Goal: Task Accomplishment & Management: Complete application form

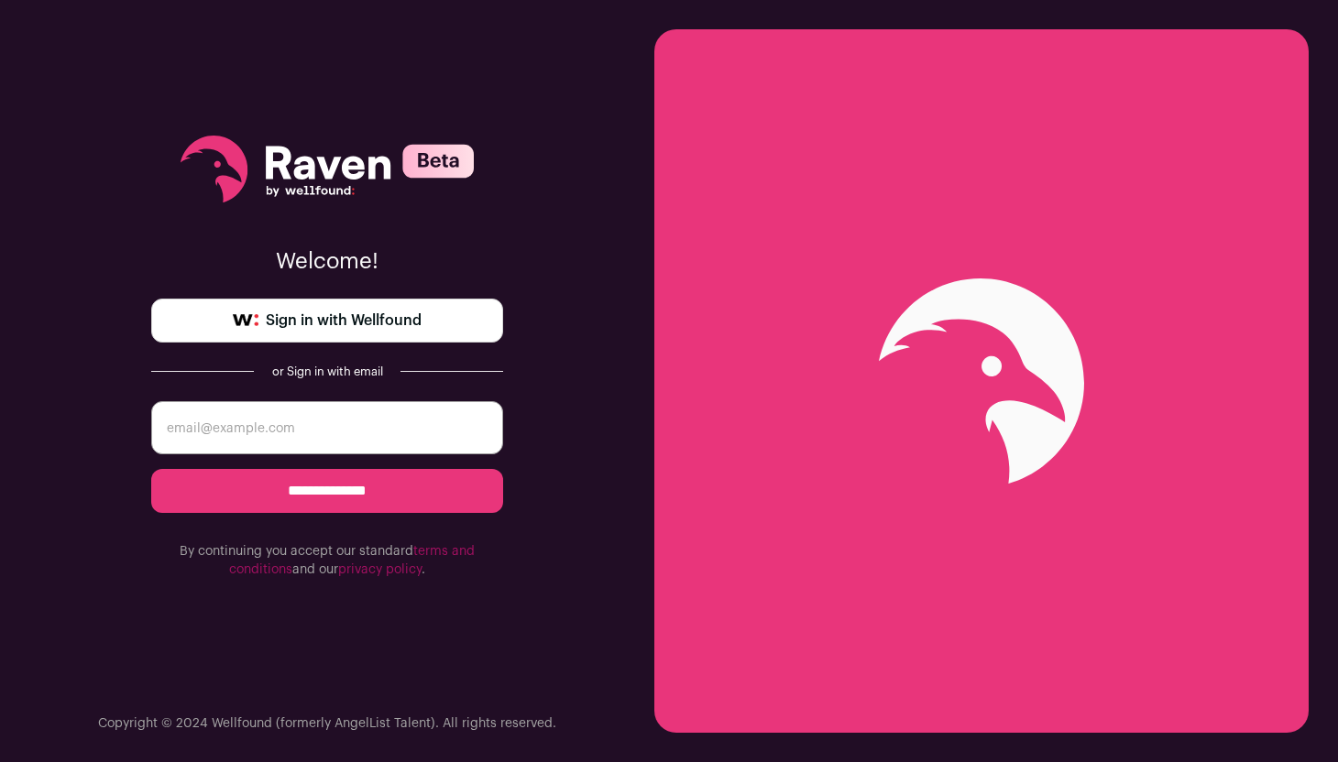
click at [360, 312] on span "Sign in with Wellfound" at bounding box center [344, 321] width 156 height 22
click at [323, 320] on span "Sign in with Wellfound" at bounding box center [344, 321] width 156 height 22
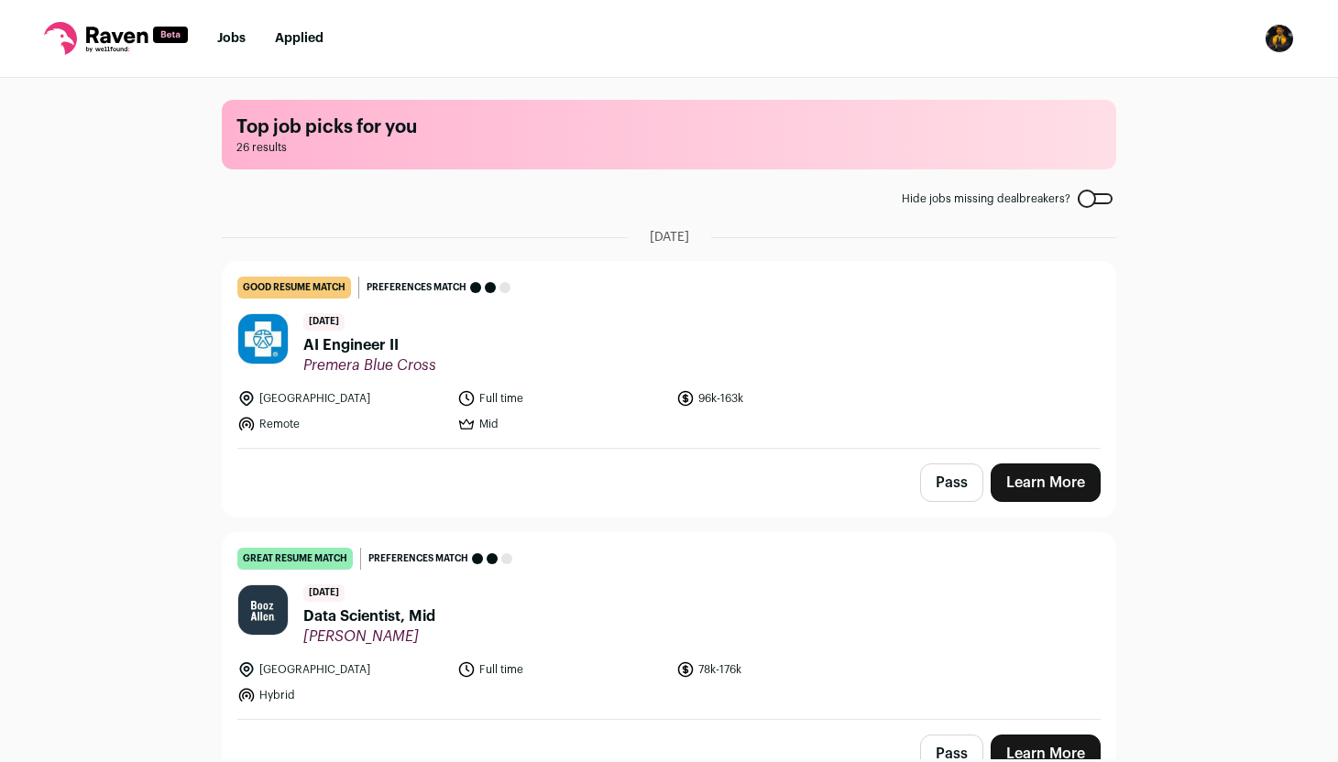
click at [981, 310] on link "good resume match You meet the must-have requirements but are missing some nice…" at bounding box center [669, 355] width 892 height 186
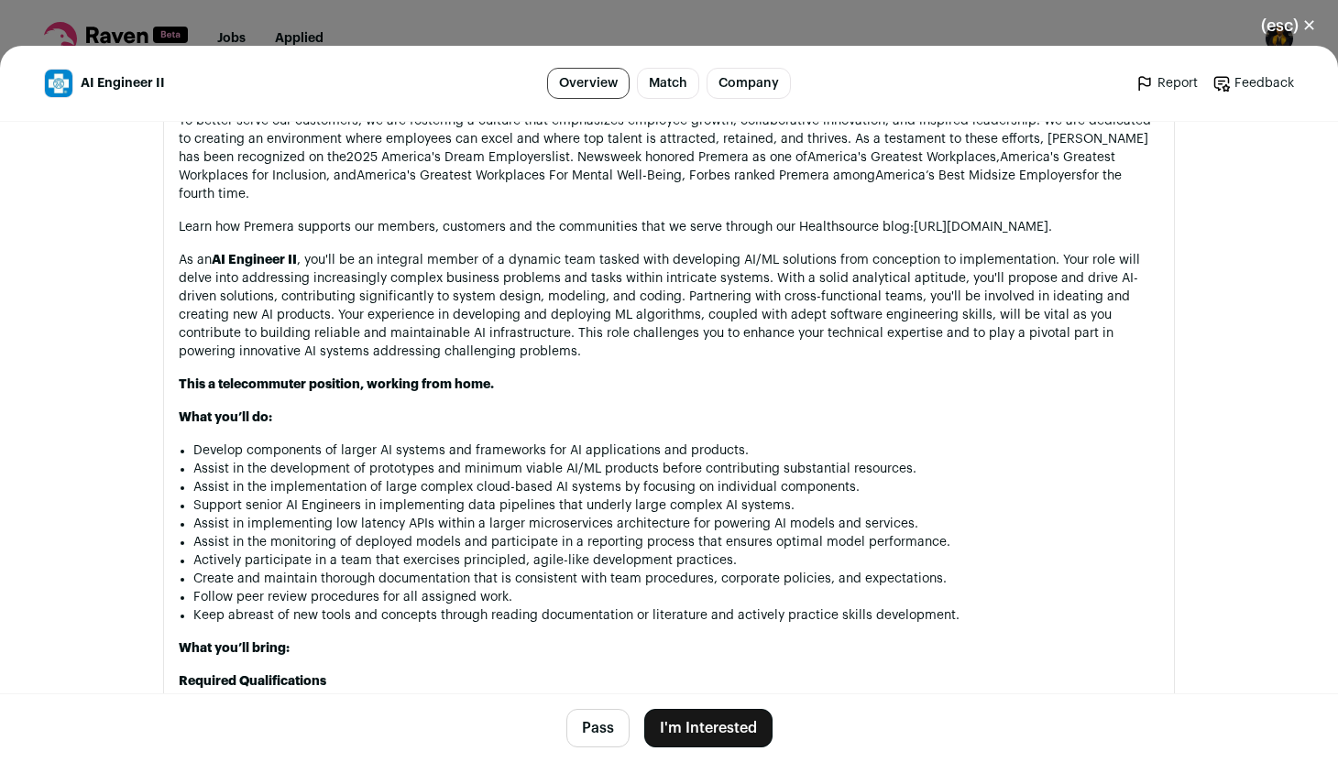
scroll to position [1114, 0]
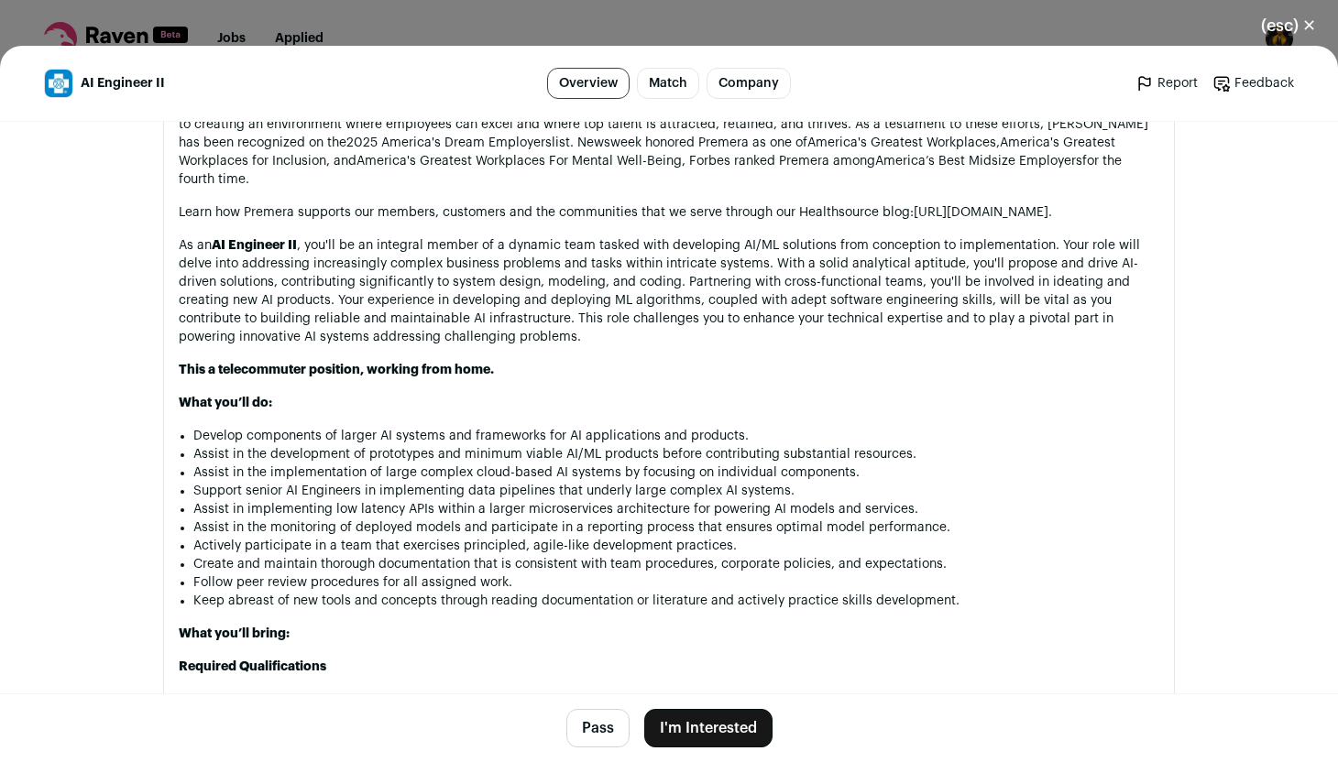
click at [720, 722] on button "I'm Interested" at bounding box center [708, 728] width 128 height 38
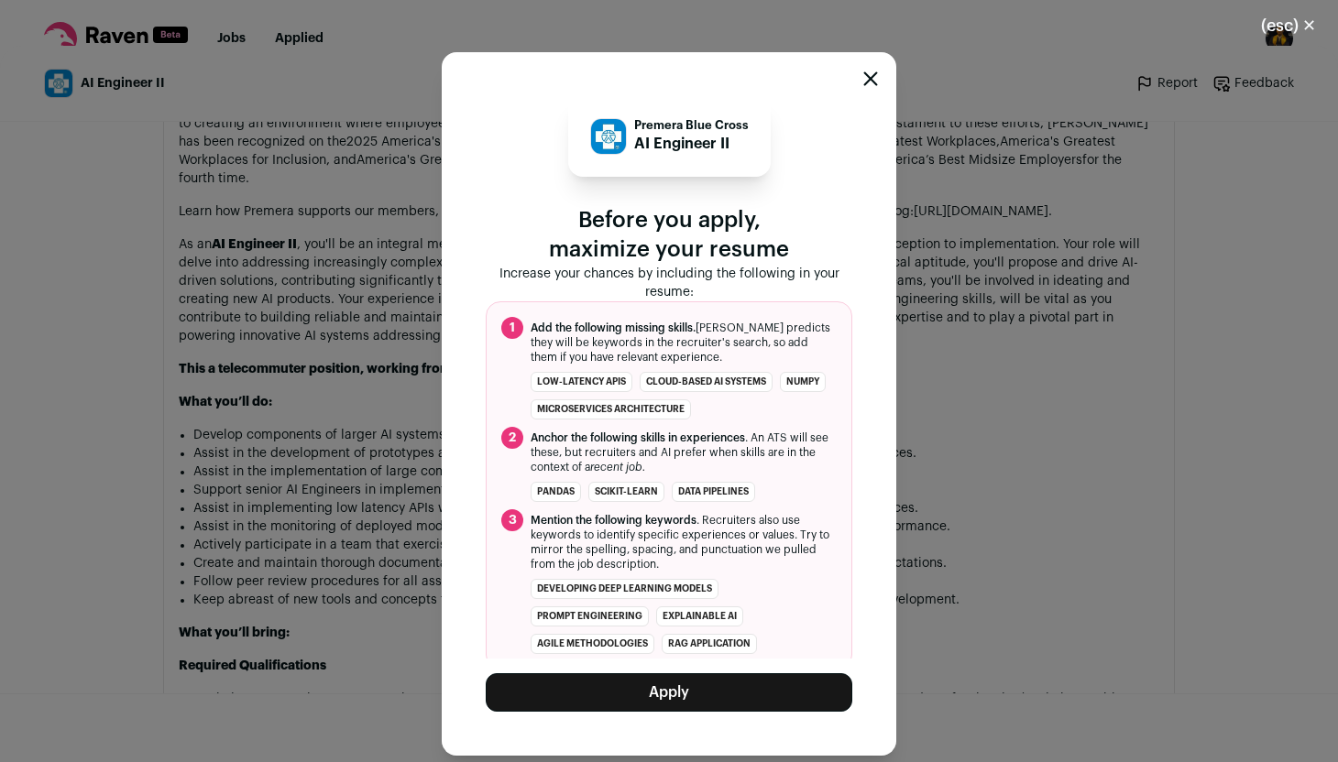
scroll to position [14, 0]
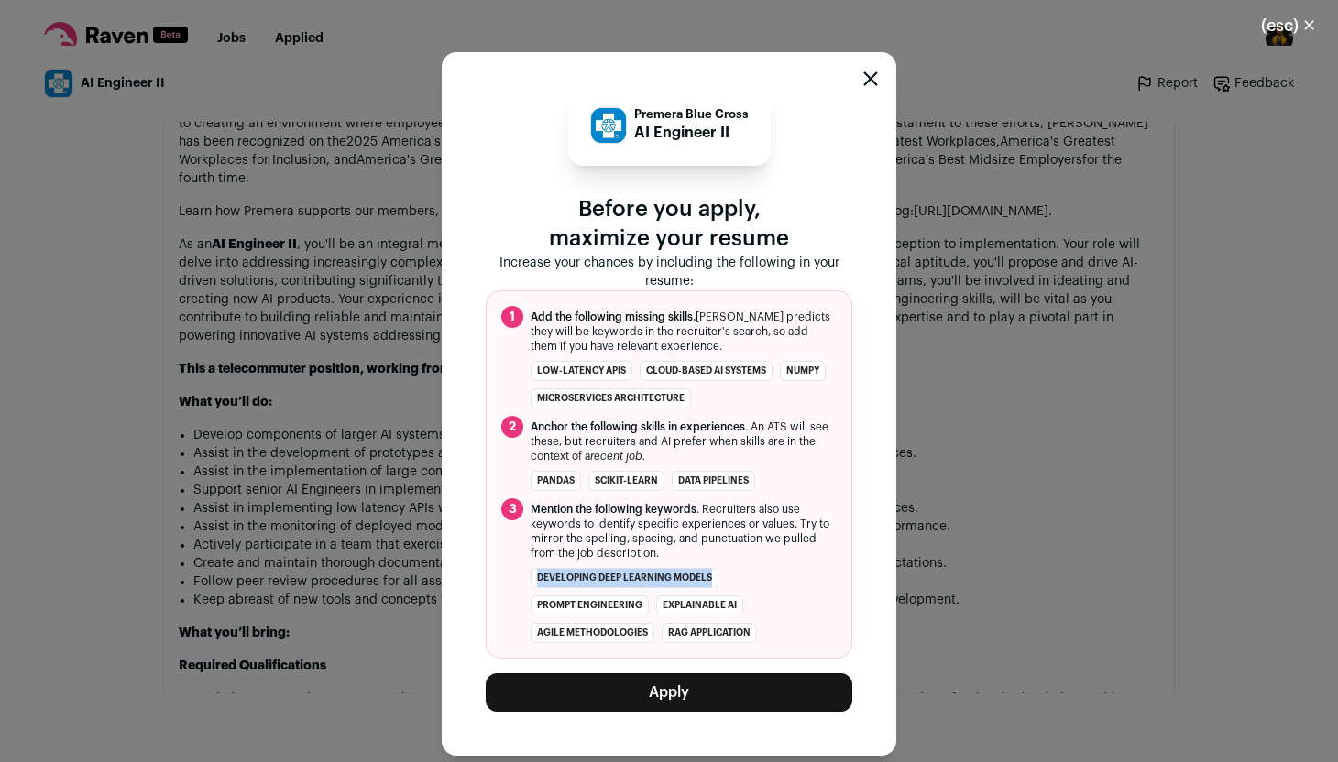
drag, startPoint x: 538, startPoint y: 576, endPoint x: 723, endPoint y: 575, distance: 185.1
click at [724, 575] on ul "developing deep learning models prompt engineering explainable AI Agile methodo…" at bounding box center [683, 605] width 306 height 75
click at [723, 575] on ul "developing deep learning models prompt engineering explainable AI Agile methodo…" at bounding box center [683, 605] width 306 height 75
drag, startPoint x: 659, startPoint y: 604, endPoint x: 747, endPoint y: 604, distance: 88.0
click at [747, 604] on ul "developing deep learning models prompt engineering explainable AI Agile methodo…" at bounding box center [683, 605] width 306 height 75
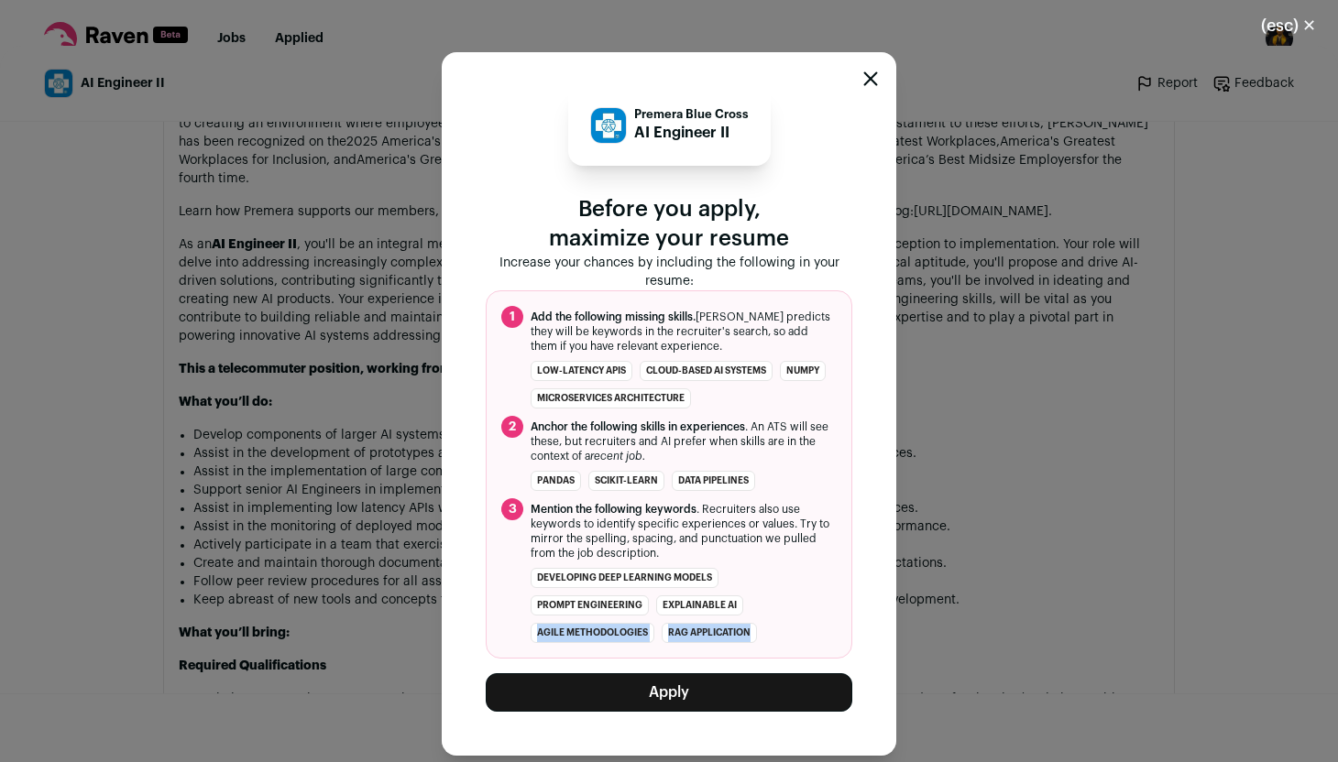
drag, startPoint x: 537, startPoint y: 631, endPoint x: 760, endPoint y: 636, distance: 223.6
click at [760, 636] on ul "developing deep learning models prompt engineering explainable AI Agile methodo…" at bounding box center [683, 605] width 306 height 75
click at [665, 696] on button "Apply" at bounding box center [669, 692] width 366 height 38
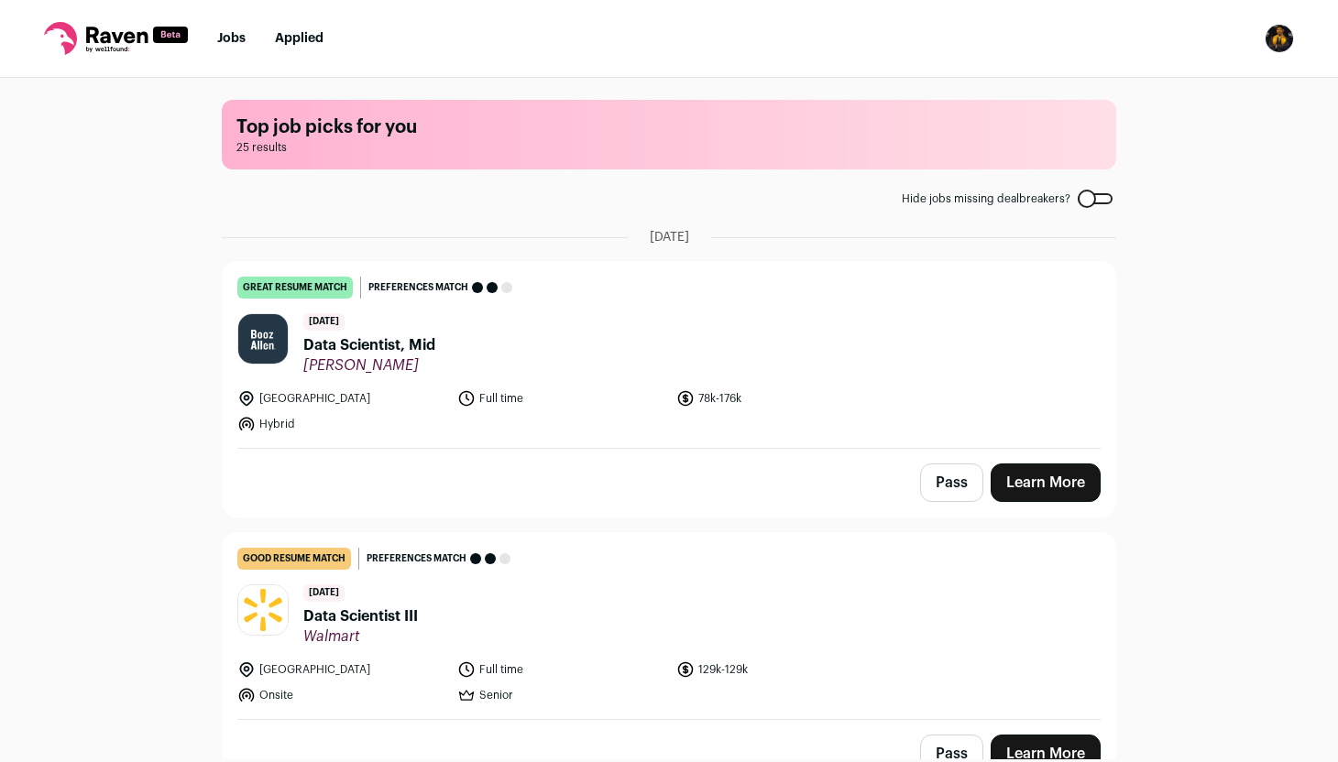
click at [316, 44] on link "Applied" at bounding box center [299, 38] width 49 height 13
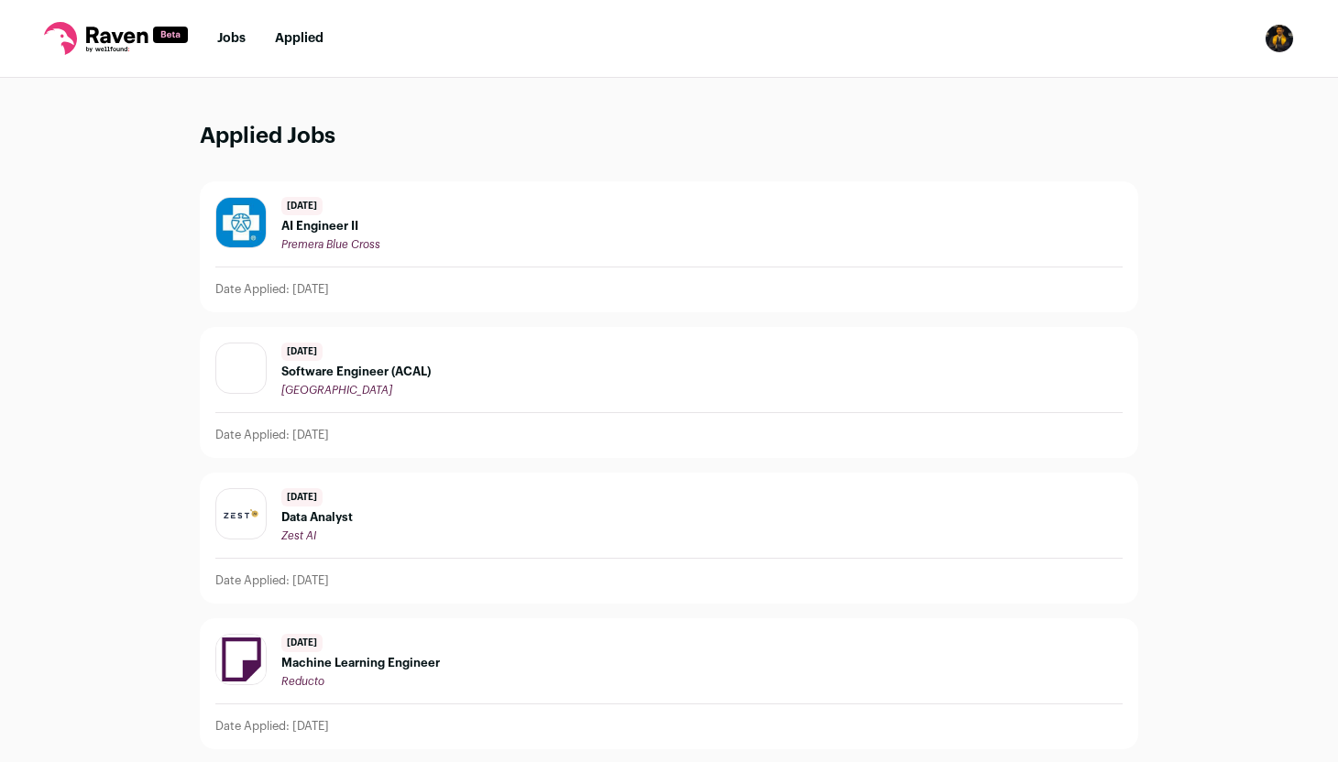
click at [362, 219] on span "AI Engineer II" at bounding box center [330, 226] width 99 height 15
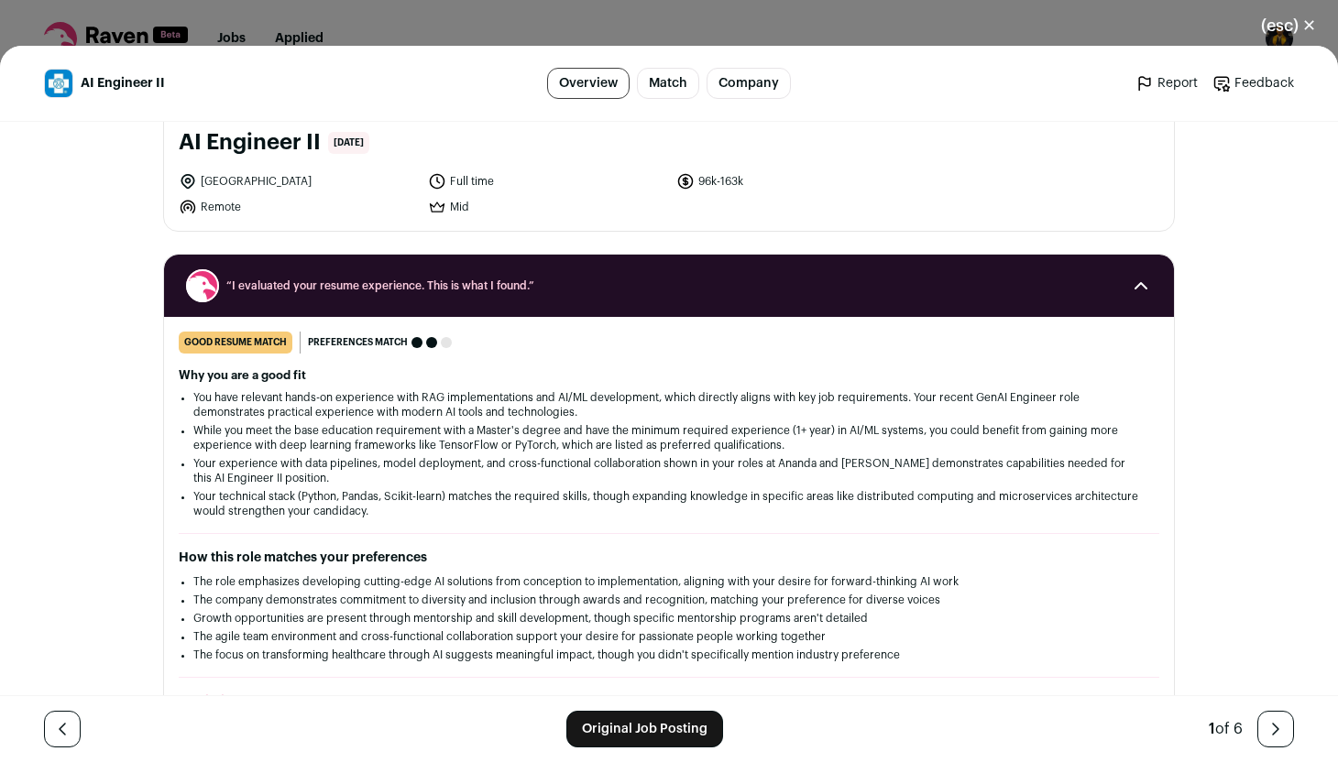
scroll to position [107, 0]
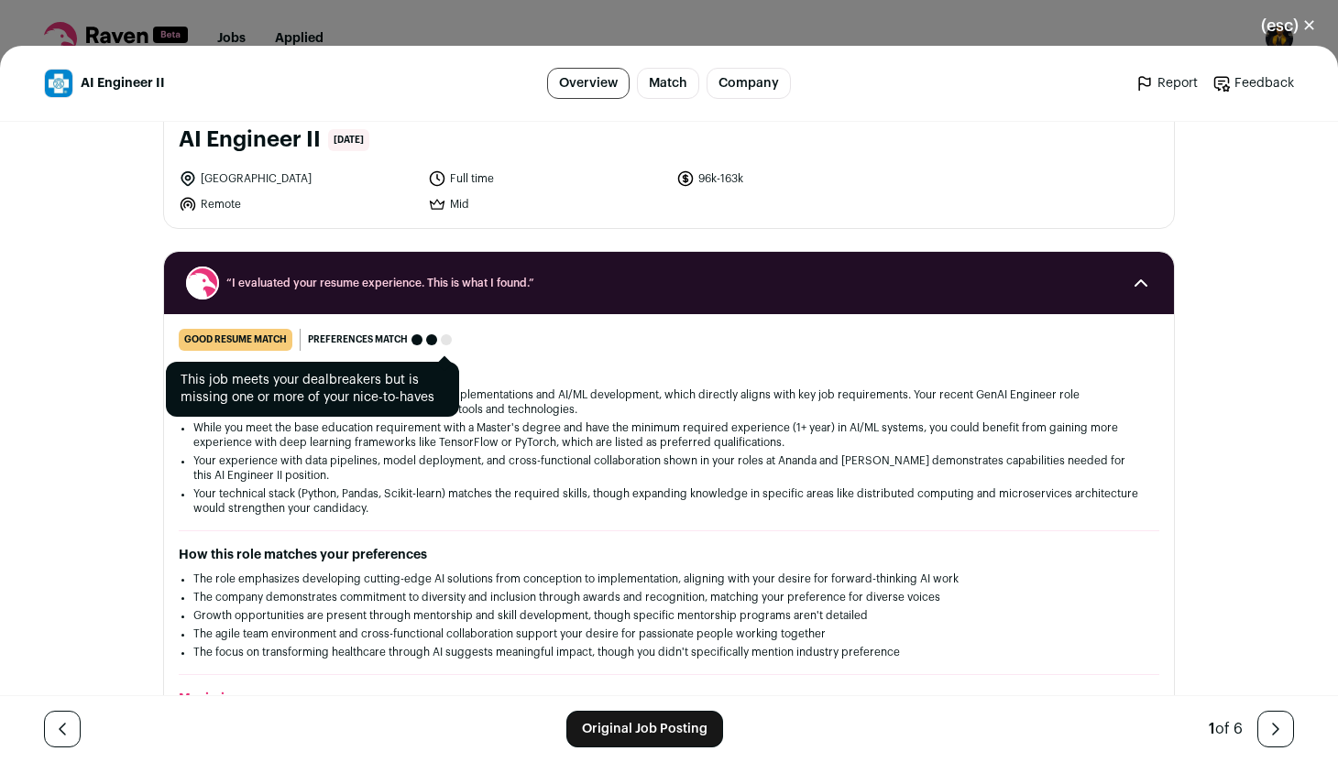
click at [448, 343] on div "Close modal via background" at bounding box center [446, 339] width 11 height 11
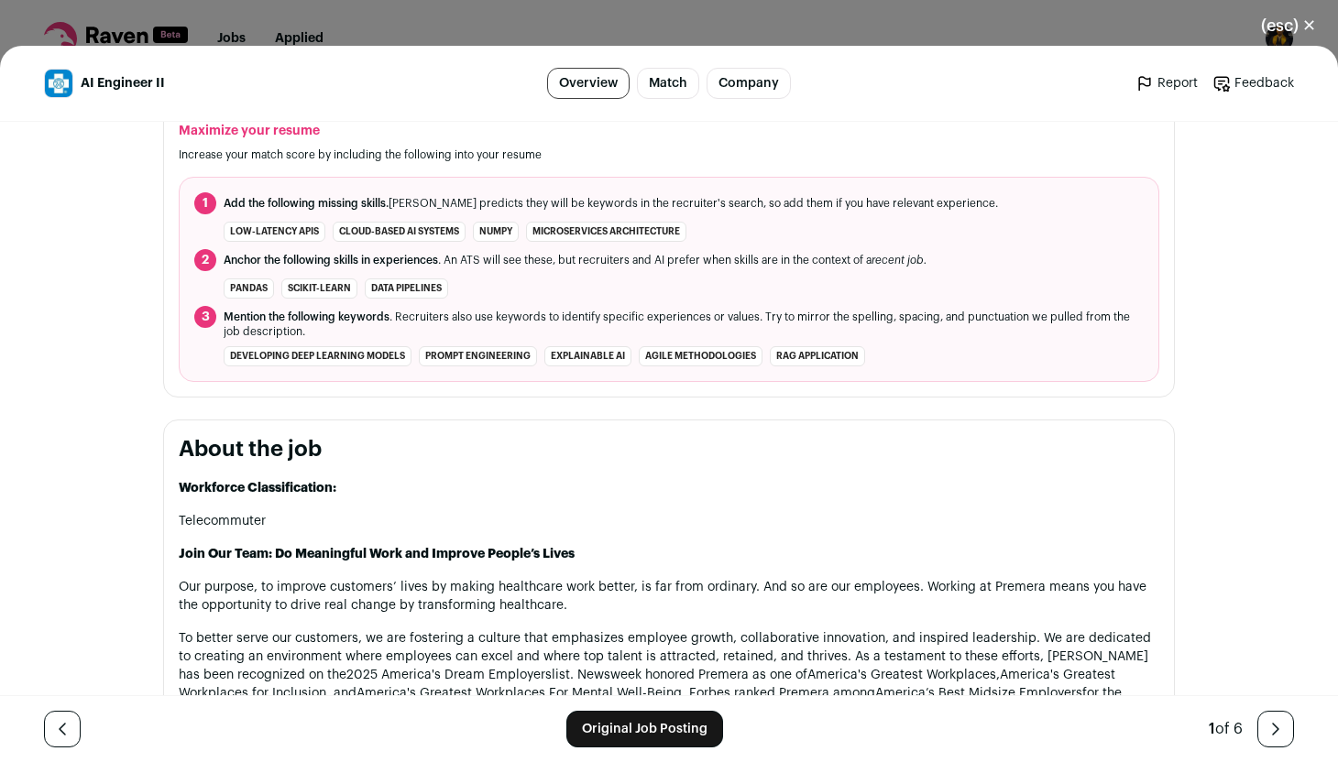
scroll to position [507, 0]
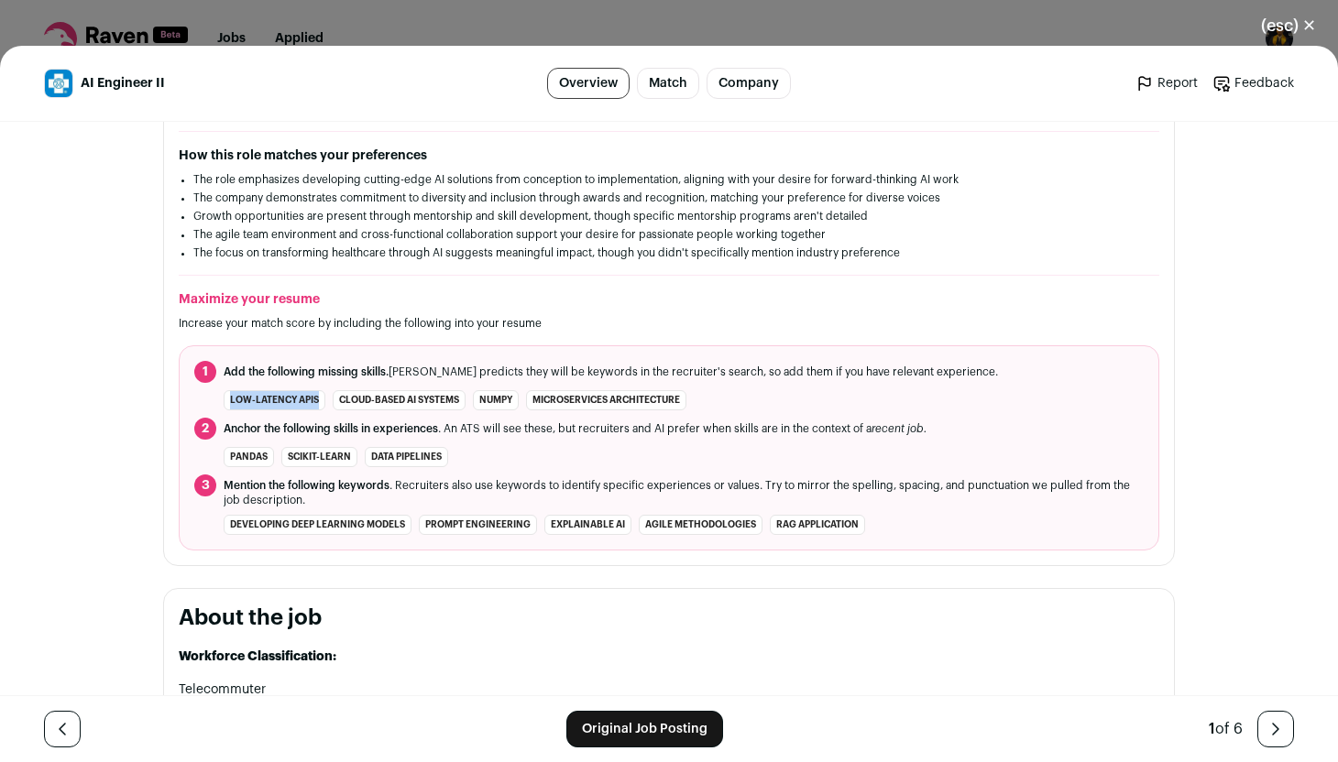
drag, startPoint x: 231, startPoint y: 398, endPoint x: 317, endPoint y: 401, distance: 86.2
click at [317, 401] on li "low-latency APIs" at bounding box center [275, 400] width 102 height 20
copy li "low-latency APIs"
drag, startPoint x: 337, startPoint y: 400, endPoint x: 466, endPoint y: 402, distance: 129.2
click at [465, 402] on li "cloud-based AI systems" at bounding box center [399, 400] width 133 height 20
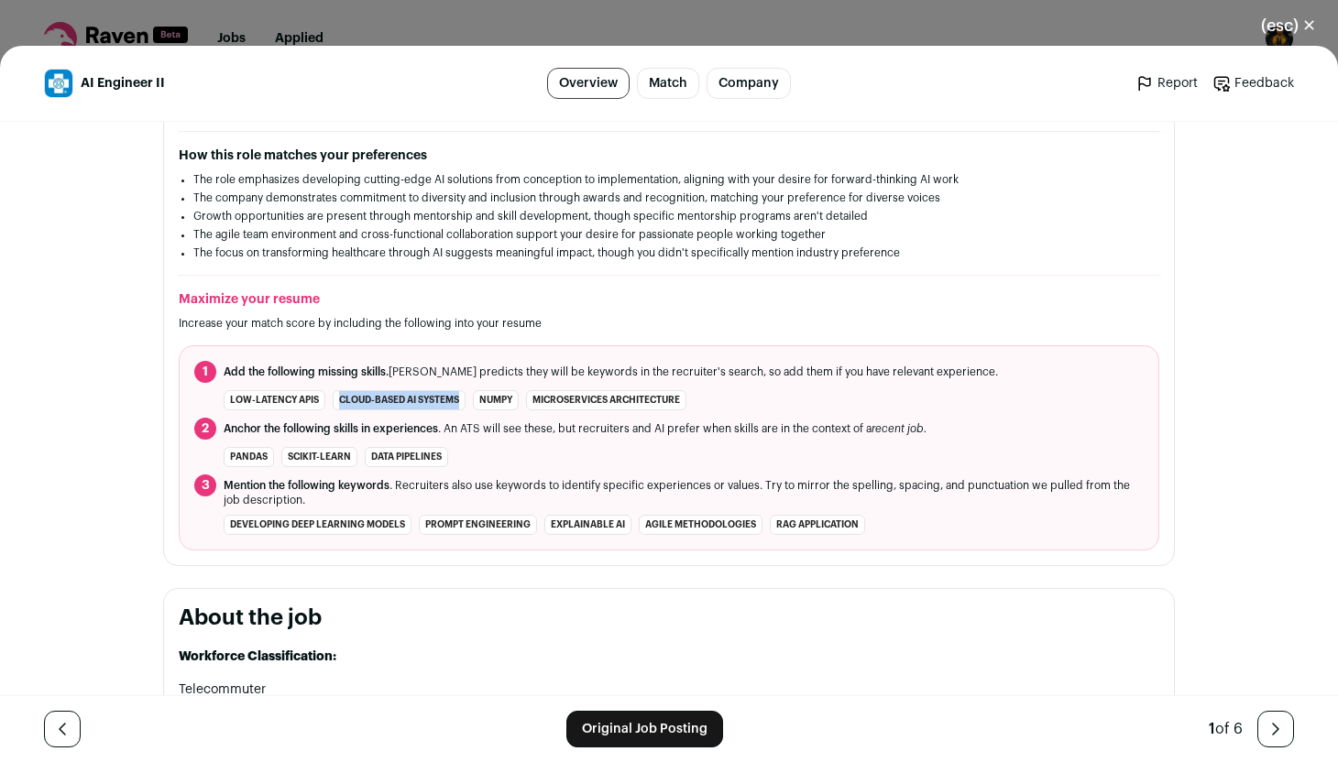
copy li "cloud-based AI systems"
drag, startPoint x: 478, startPoint y: 397, endPoint x: 513, endPoint y: 398, distance: 34.8
click at [513, 398] on li "NumPy" at bounding box center [496, 400] width 46 height 20
copy li "NumPy"
drag, startPoint x: 532, startPoint y: 399, endPoint x: 690, endPoint y: 399, distance: 157.6
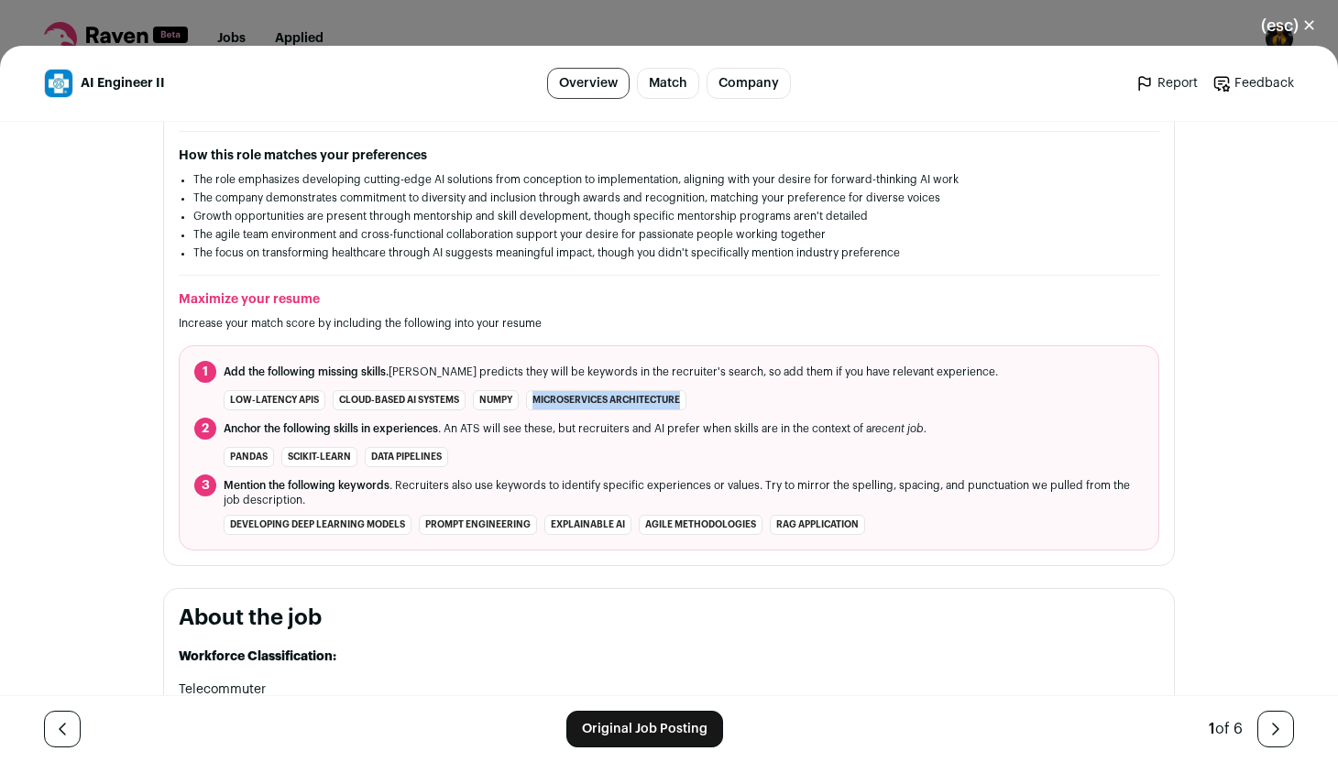
click at [686, 399] on li "microservices architecture" at bounding box center [606, 400] width 160 height 20
copy li "microservices architecture"
drag, startPoint x: 230, startPoint y: 453, endPoint x: 278, endPoint y: 453, distance: 47.6
click at [278, 453] on ul "Pandas scikit-learn data pipelines" at bounding box center [336, 457] width 224 height 20
copy ul "Pandas"
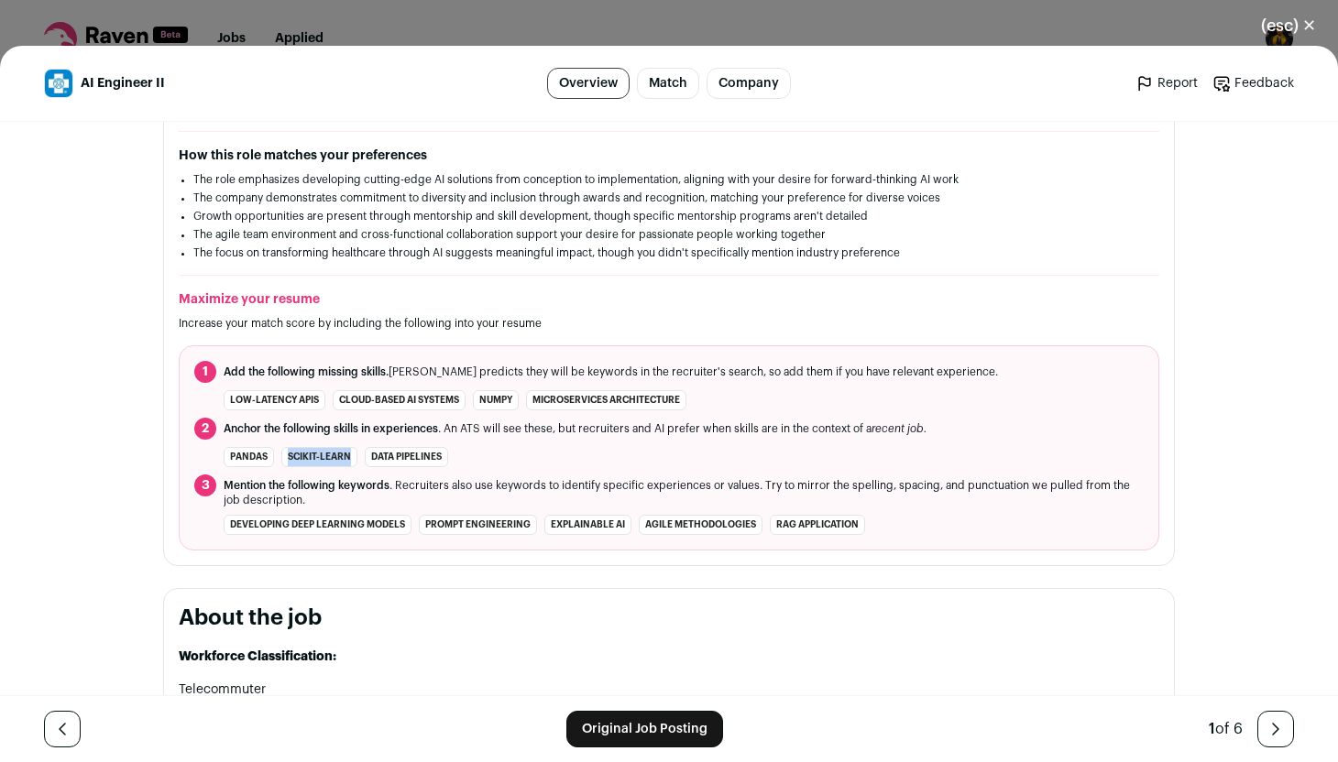
drag, startPoint x: 287, startPoint y: 455, endPoint x: 350, endPoint y: 458, distance: 63.3
click at [350, 458] on li "scikit-learn" at bounding box center [319, 457] width 76 height 20
copy li "scikit-learn"
drag, startPoint x: 372, startPoint y: 456, endPoint x: 456, endPoint y: 455, distance: 84.3
click at [456, 455] on li "Pandas scikit-learn data pipelines" at bounding box center [668, 457] width 949 height 20
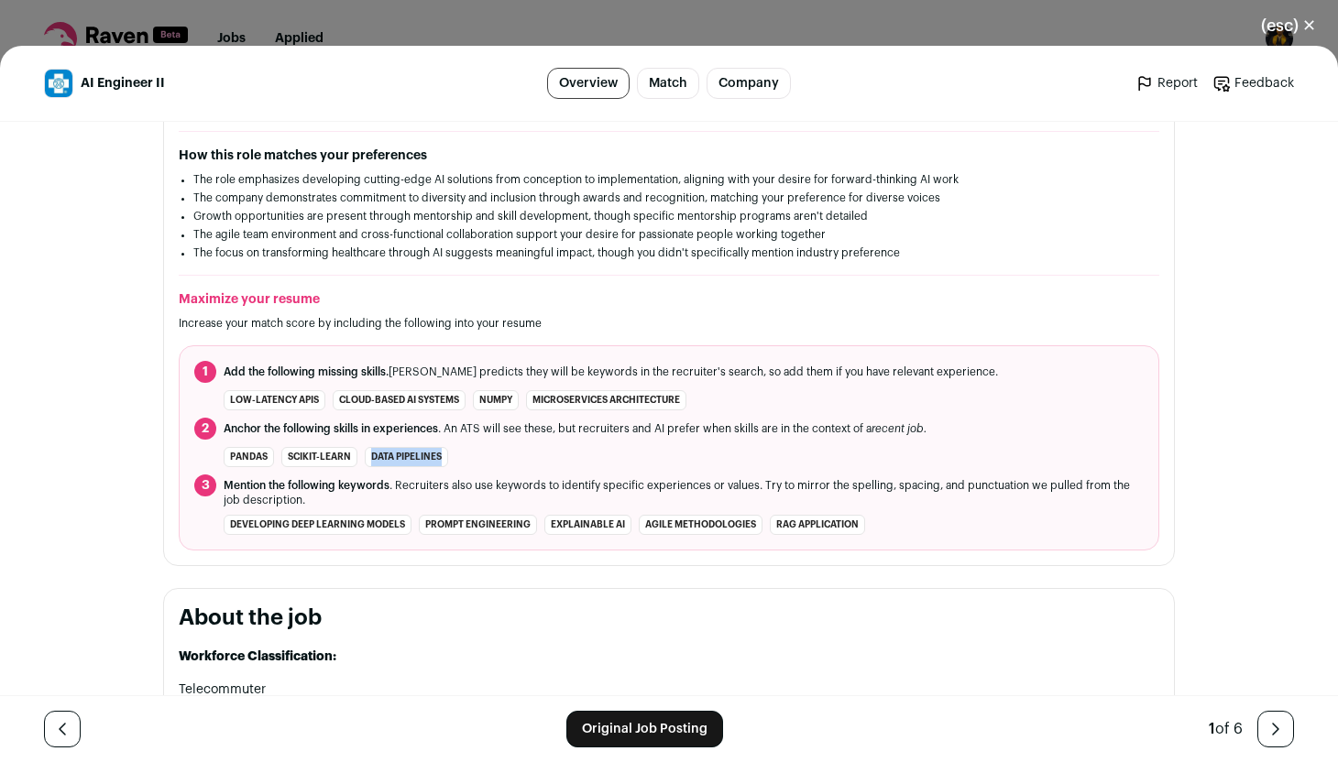
copy li "data pipelines"
drag, startPoint x: 230, startPoint y: 524, endPoint x: 407, endPoint y: 519, distance: 176.9
click at [407, 519] on li "developing deep learning models" at bounding box center [318, 525] width 188 height 20
copy li "developing deep learning models"
drag, startPoint x: 420, startPoint y: 522, endPoint x: 560, endPoint y: 522, distance: 140.2
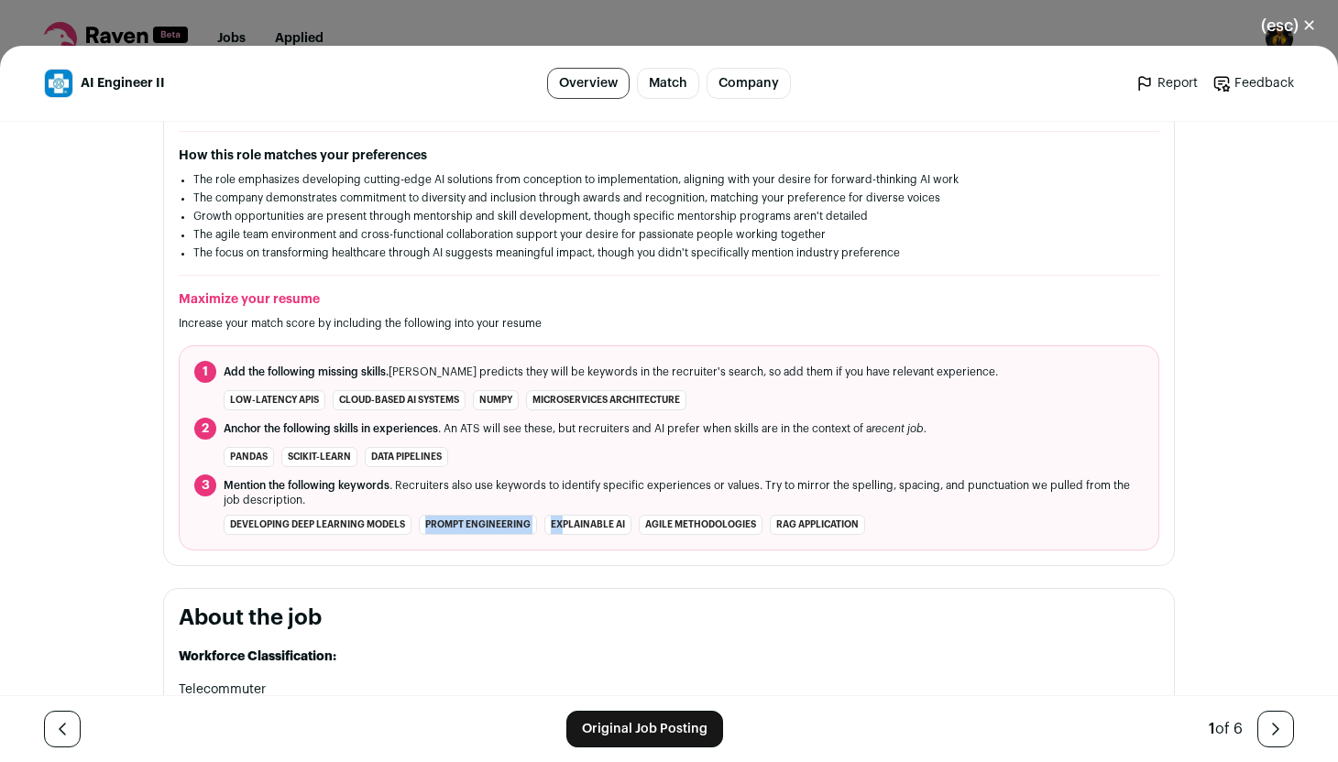
click at [560, 522] on ul "developing deep learning models prompt engineering explainable AI Agile methodo…" at bounding box center [544, 525] width 641 height 20
click at [511, 534] on li "prompt engineering" at bounding box center [478, 525] width 118 height 20
drag, startPoint x: 548, startPoint y: 524, endPoint x: 624, endPoint y: 534, distance: 76.7
click at [624, 534] on li "explainable AI" at bounding box center [587, 525] width 87 height 20
copy li "explainable AI"
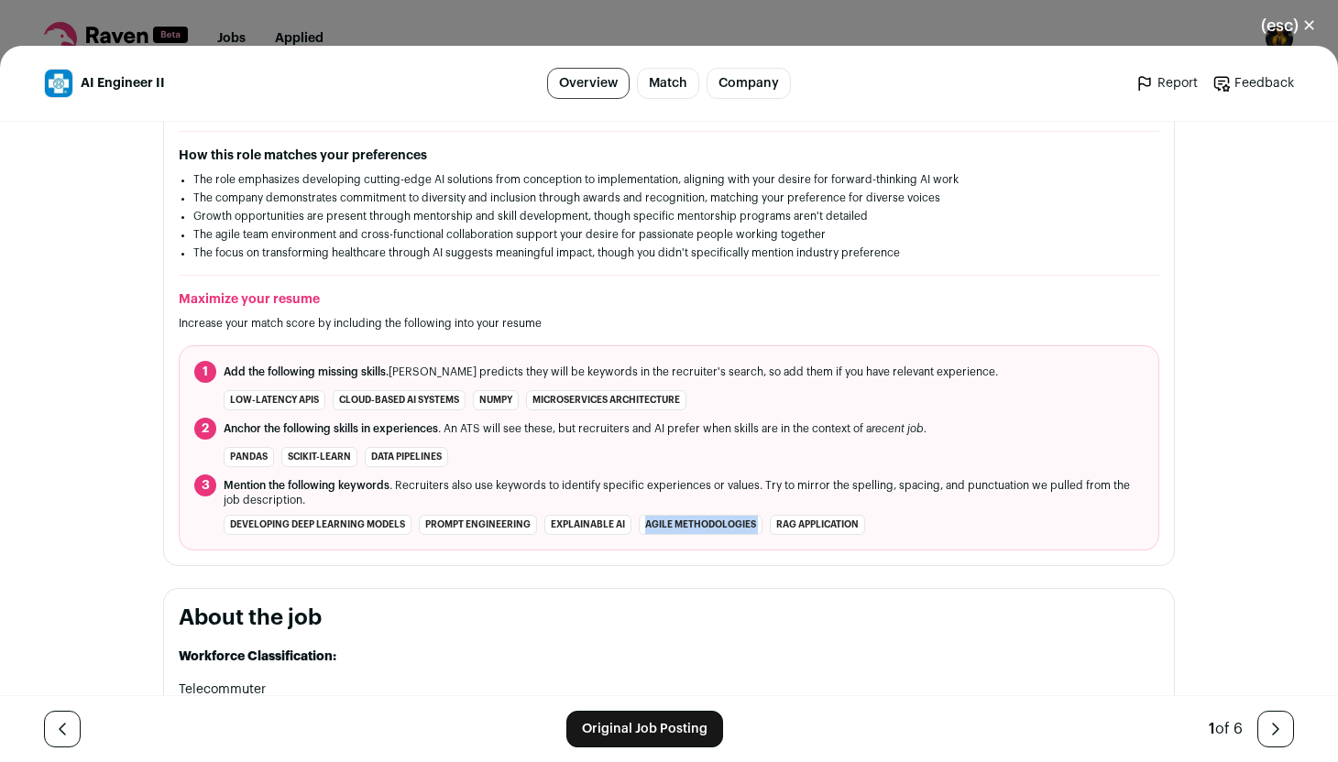
drag, startPoint x: 643, startPoint y: 523, endPoint x: 765, endPoint y: 523, distance: 121.8
click at [765, 523] on ul "developing deep learning models prompt engineering explainable AI Agile methodo…" at bounding box center [544, 525] width 641 height 20
copy ul "Agile methodologies"
drag, startPoint x: 773, startPoint y: 524, endPoint x: 858, endPoint y: 524, distance: 85.2
click at [858, 524] on li "RAG application" at bounding box center [817, 525] width 95 height 20
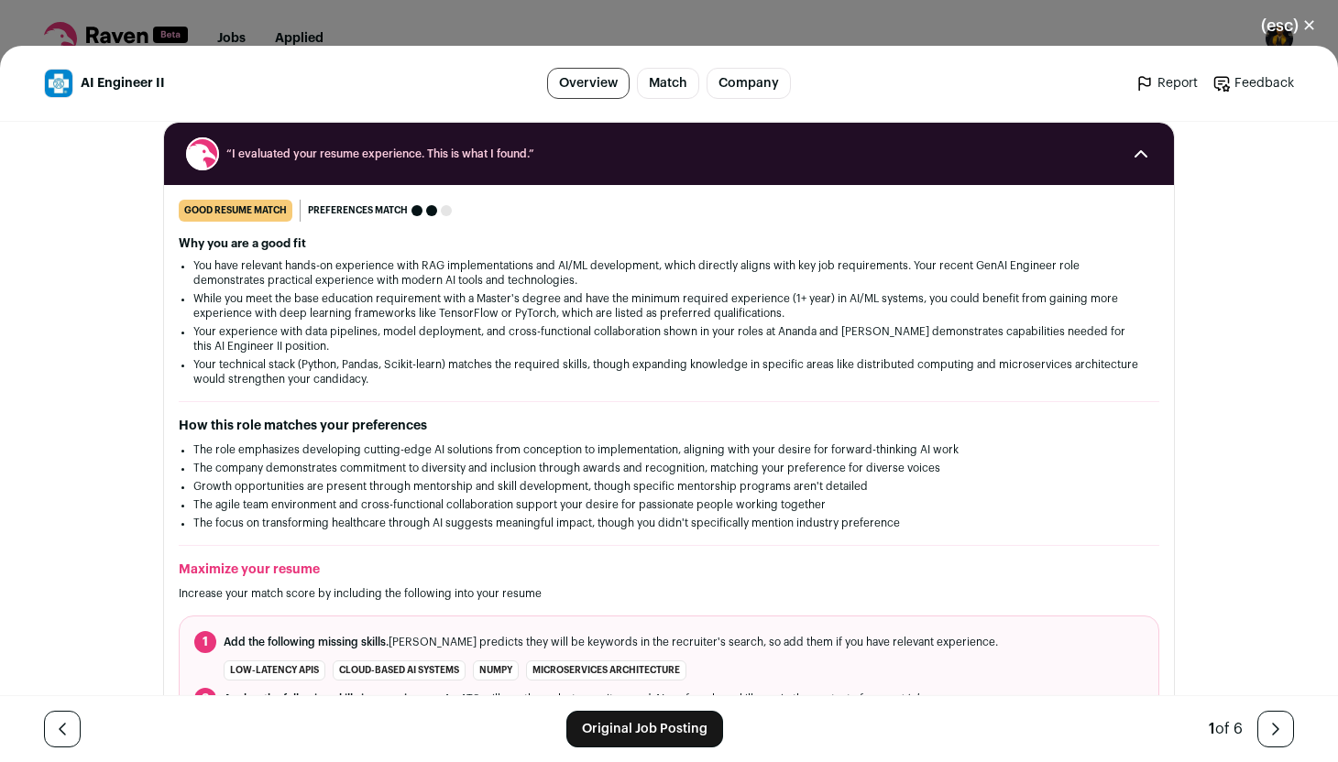
scroll to position [235, 0]
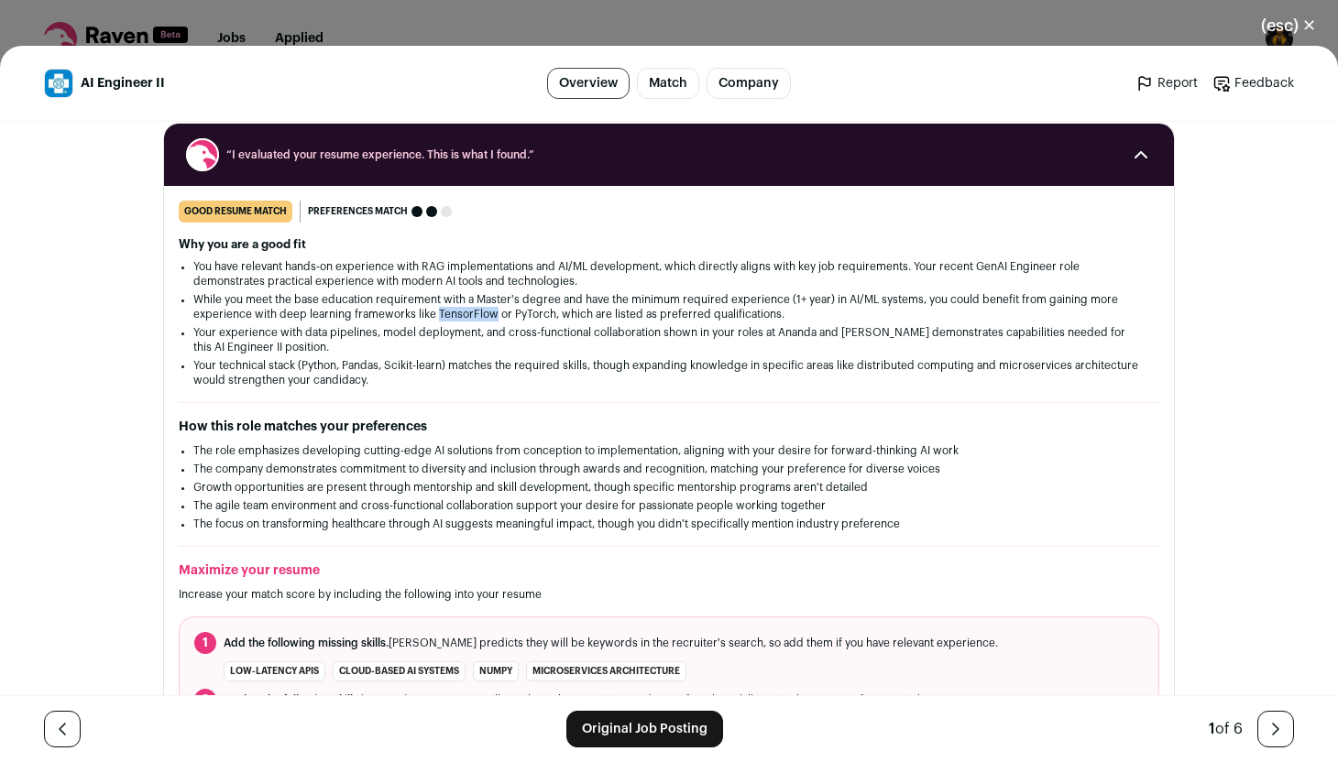
drag, startPoint x: 436, startPoint y: 313, endPoint x: 495, endPoint y: 311, distance: 58.7
click at [495, 311] on li "While you meet the base education requirement with a Master's degree and have t…" at bounding box center [668, 306] width 951 height 29
drag, startPoint x: 510, startPoint y: 311, endPoint x: 548, endPoint y: 309, distance: 37.6
click at [548, 309] on li "While you meet the base education requirement with a Master's degree and have t…" at bounding box center [668, 306] width 951 height 29
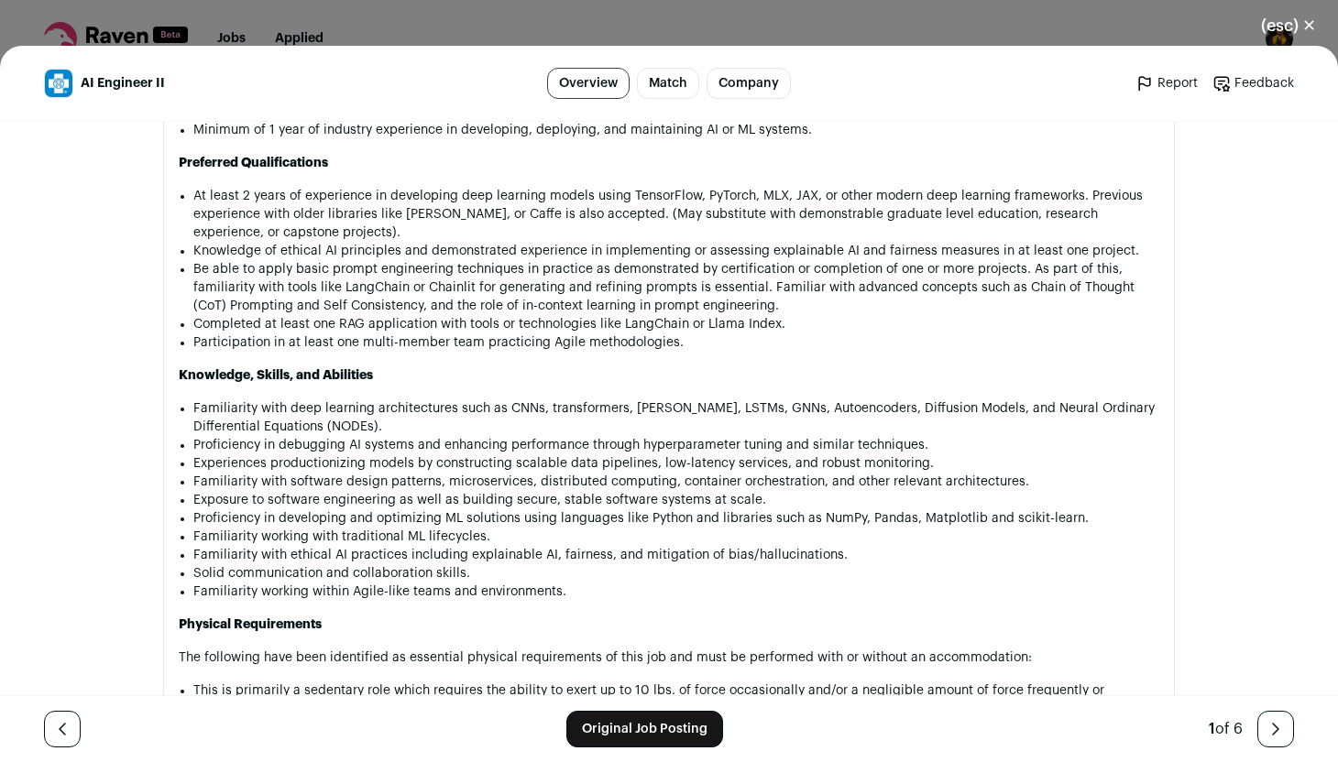
scroll to position [1741, 0]
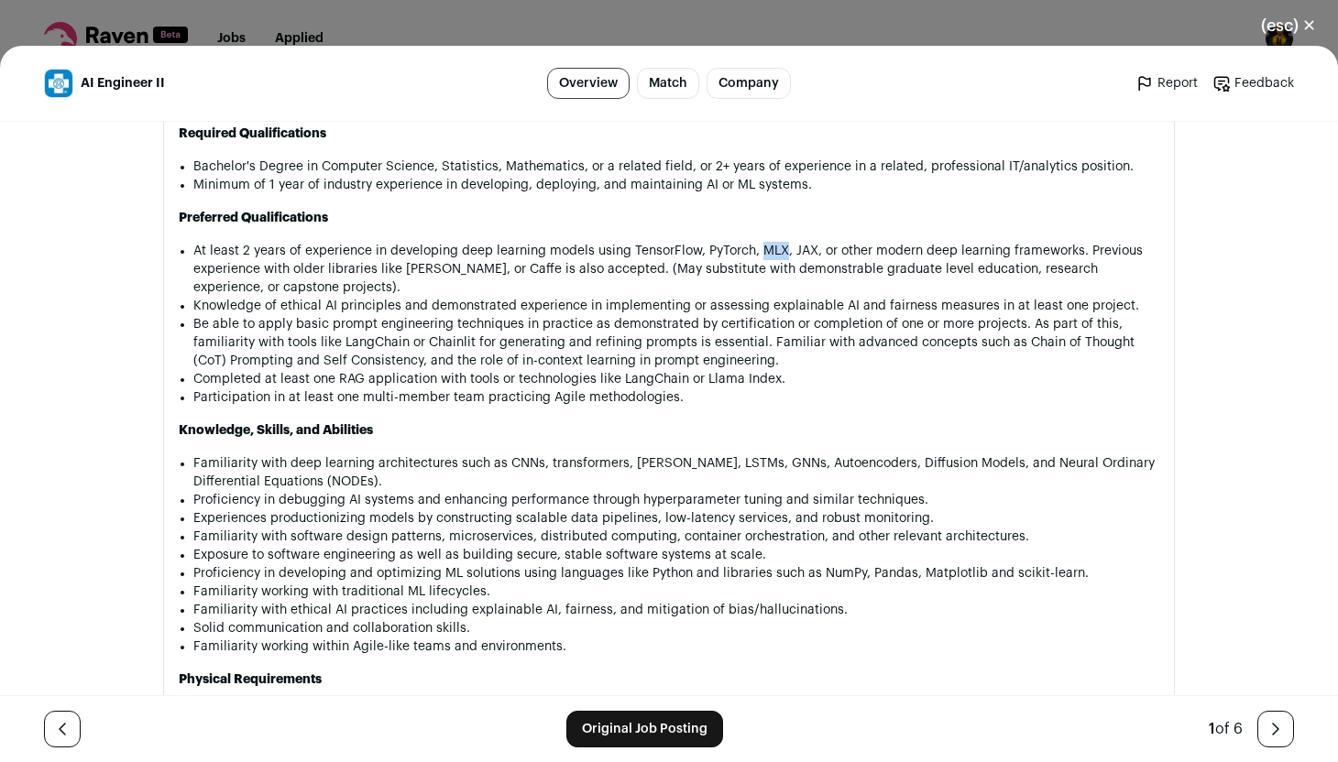
drag, startPoint x: 759, startPoint y: 232, endPoint x: 785, endPoint y: 231, distance: 26.6
click at [785, 242] on li "At least 2 years of experience in developing deep learning models using TensorF…" at bounding box center [676, 269] width 966 height 55
drag, startPoint x: 404, startPoint y: 251, endPoint x: 445, endPoint y: 251, distance: 41.2
click at [445, 251] on li "At least 2 years of experience in developing deep learning models using TensorF…" at bounding box center [676, 269] width 966 height 55
drag, startPoint x: 470, startPoint y: 252, endPoint x: 497, endPoint y: 247, distance: 27.9
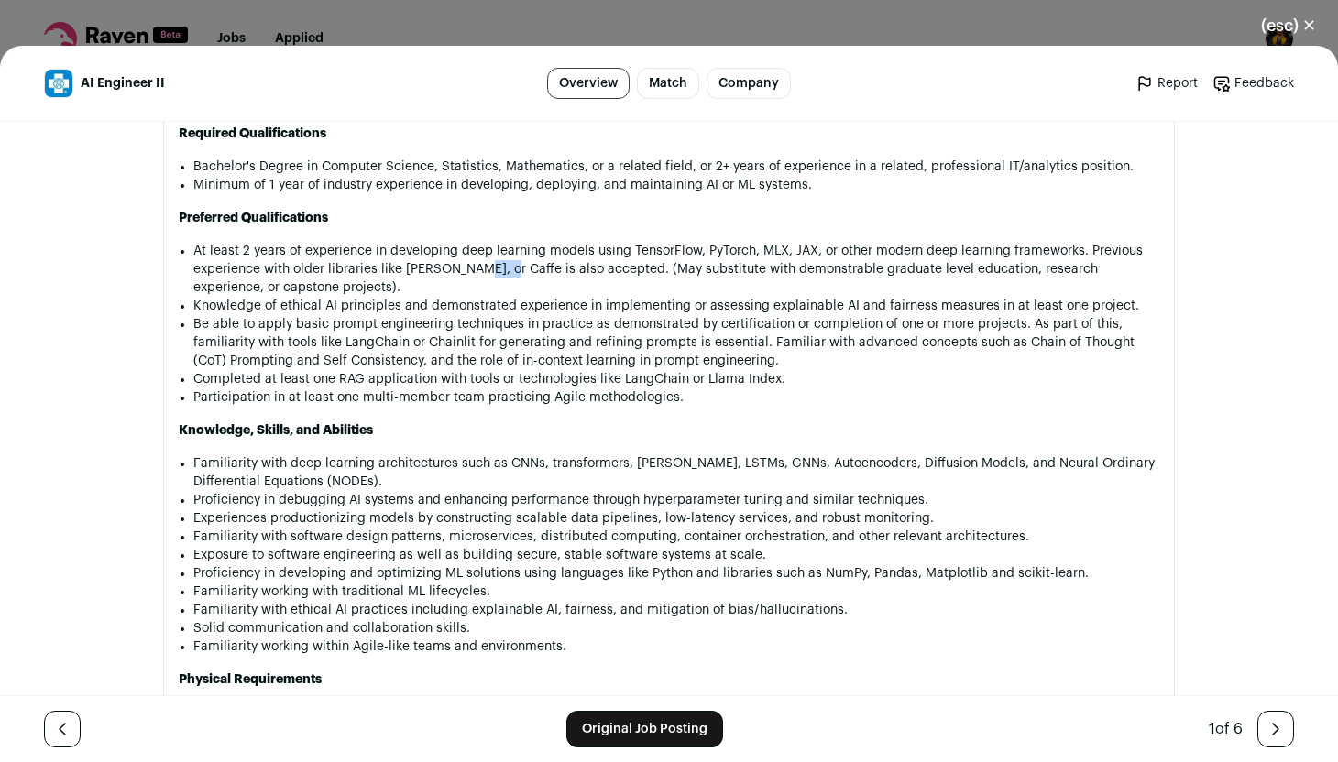
click at [497, 247] on li "At least 2 years of experience in developing deep learning models using TensorF…" at bounding box center [676, 269] width 966 height 55
drag, startPoint x: 339, startPoint y: 327, endPoint x: 405, endPoint y: 326, distance: 66.0
click at [405, 326] on li "Be able to apply basic prompt engineering techniques in practice as demonstrate…" at bounding box center [676, 342] width 966 height 55
drag, startPoint x: 410, startPoint y: 328, endPoint x: 344, endPoint y: 323, distance: 66.1
click at [344, 323] on li "Be able to apply basic prompt engineering techniques in practice as demonstrate…" at bounding box center [676, 342] width 966 height 55
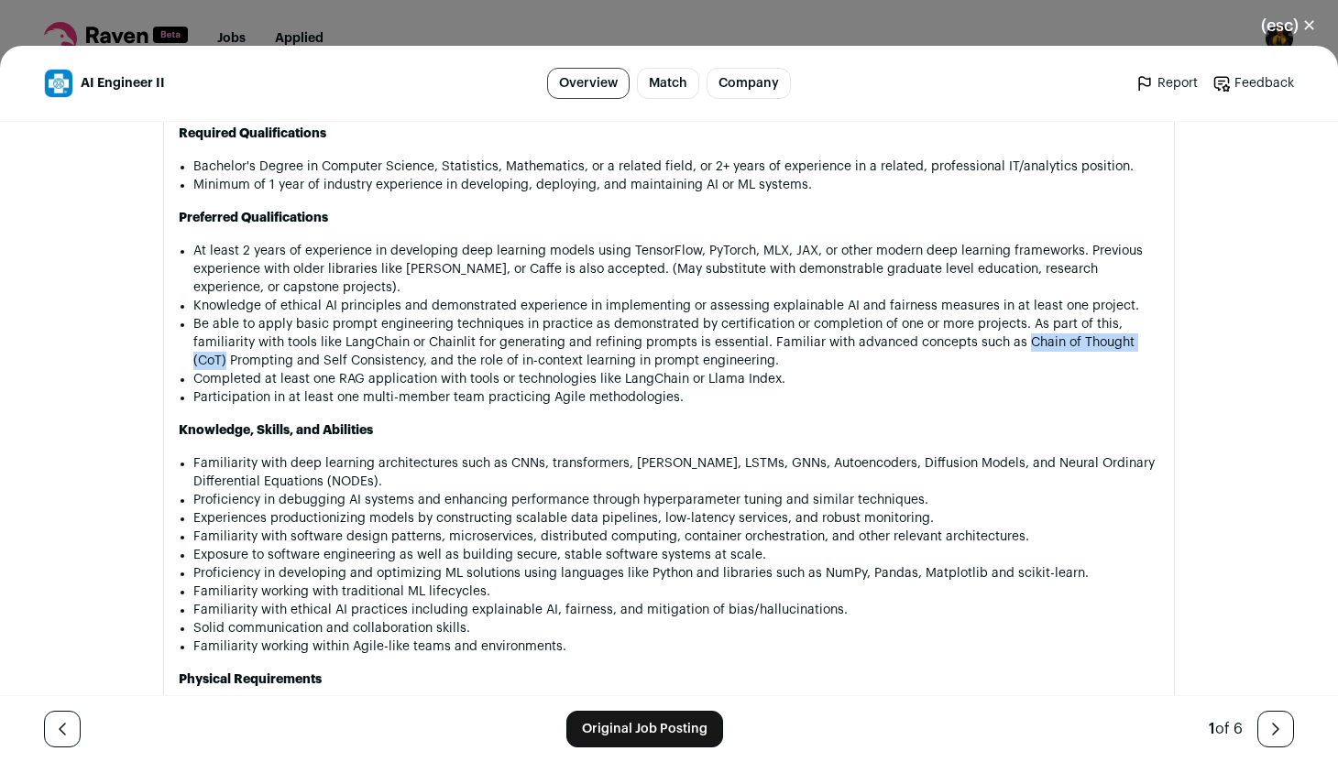
drag, startPoint x: 1015, startPoint y: 323, endPoint x: 1166, endPoint y: 321, distance: 151.2
click at [1166, 321] on section "About the job Workforce Classification: Telecommuter Join Our Team: Do Meaningf…" at bounding box center [668, 571] width 1011 height 2435
drag, startPoint x: 621, startPoint y: 360, endPoint x: 683, endPoint y: 366, distance: 62.6
click at [683, 370] on li "Completed at least one RAG application with tools or technologies like LangChai…" at bounding box center [676, 379] width 966 height 18
click at [707, 370] on li "Completed at least one RAG application with tools or technologies like LangChai…" at bounding box center [676, 379] width 966 height 18
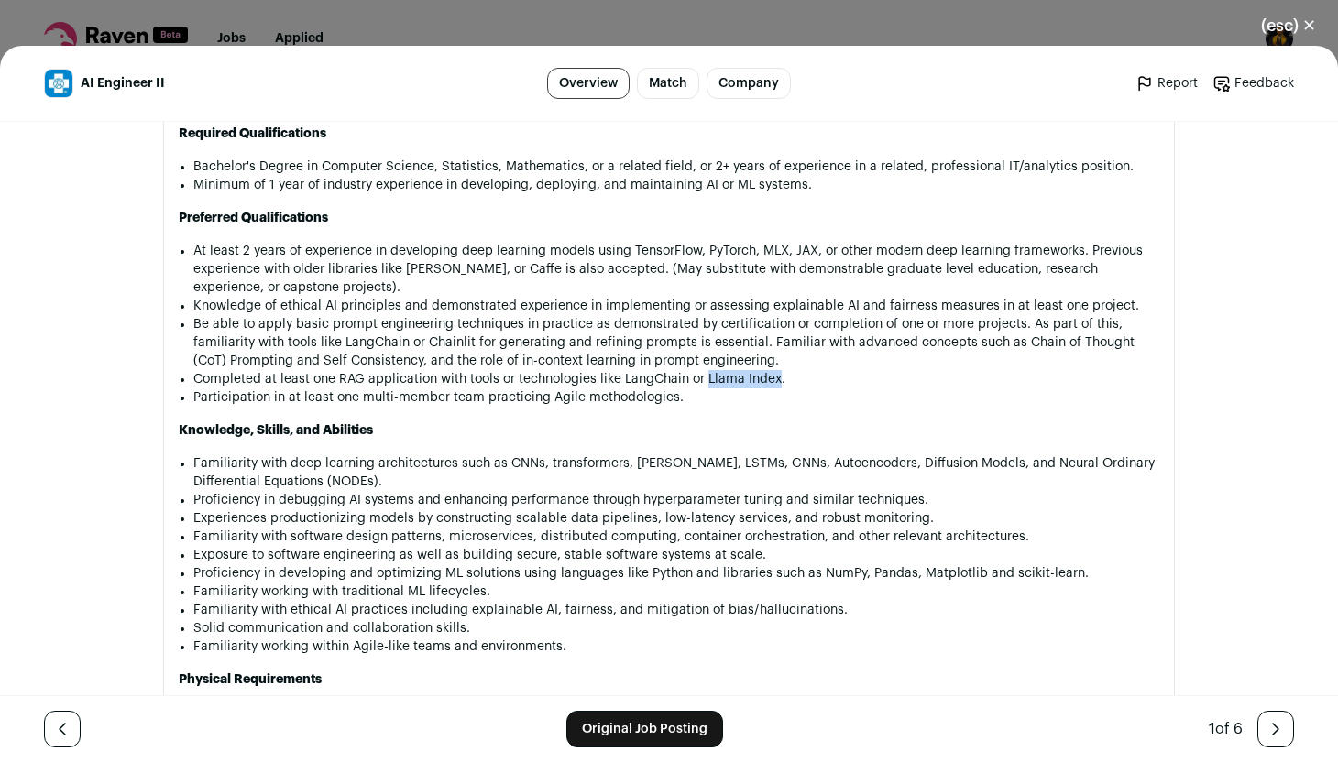
drag, startPoint x: 705, startPoint y: 363, endPoint x: 776, endPoint y: 360, distance: 71.5
click at [776, 370] on li "Completed at least one RAG application with tools or technologies like LangChai…" at bounding box center [676, 379] width 966 height 18
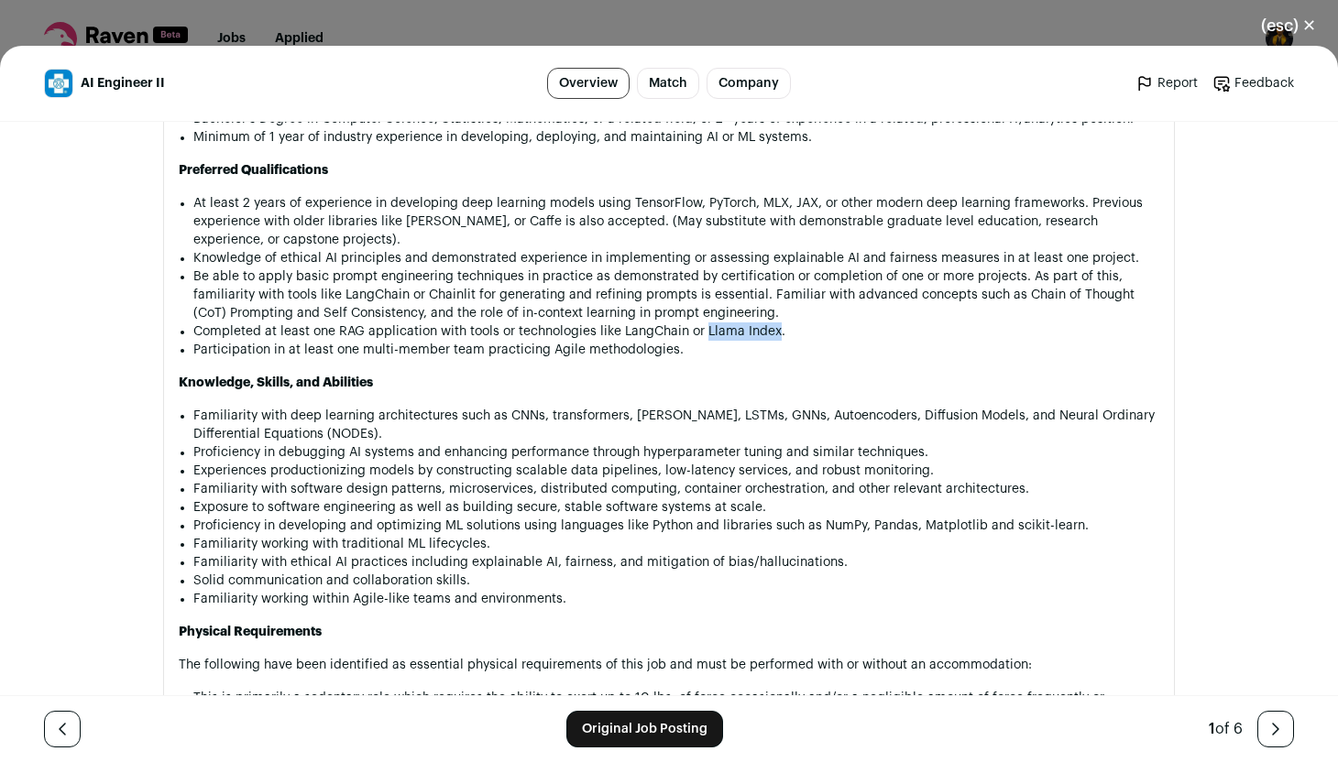
scroll to position [1807, 0]
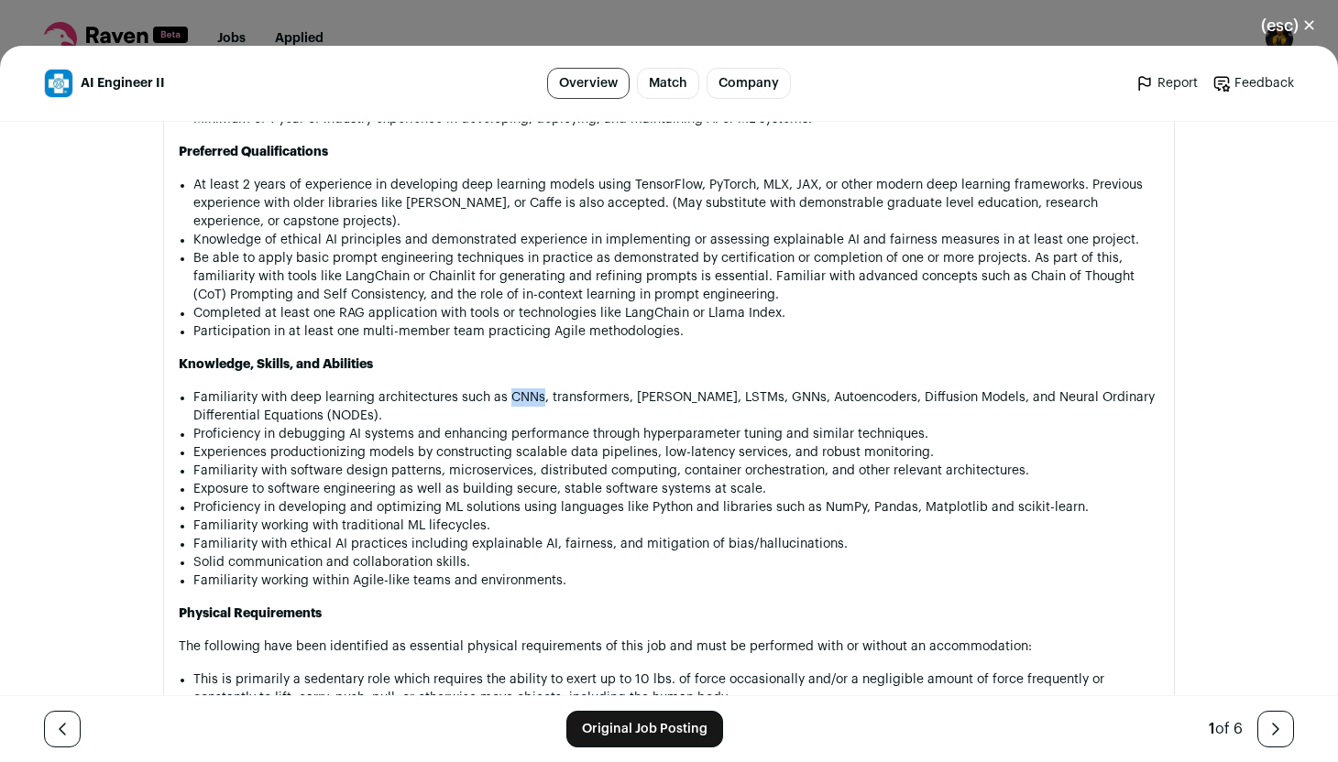
drag, startPoint x: 505, startPoint y: 375, endPoint x: 537, endPoint y: 374, distance: 32.1
click at [537, 388] on li "Familiarity with deep learning architectures such as CNNs, transformers, GANs, …" at bounding box center [676, 406] width 966 height 37
drag, startPoint x: 545, startPoint y: 376, endPoint x: 621, endPoint y: 372, distance: 76.1
click at [621, 388] on li "Familiarity with deep learning architectures such as CNNs, transformers, GANs, …" at bounding box center [676, 406] width 966 height 37
drag, startPoint x: 632, startPoint y: 376, endPoint x: 661, endPoint y: 374, distance: 28.5
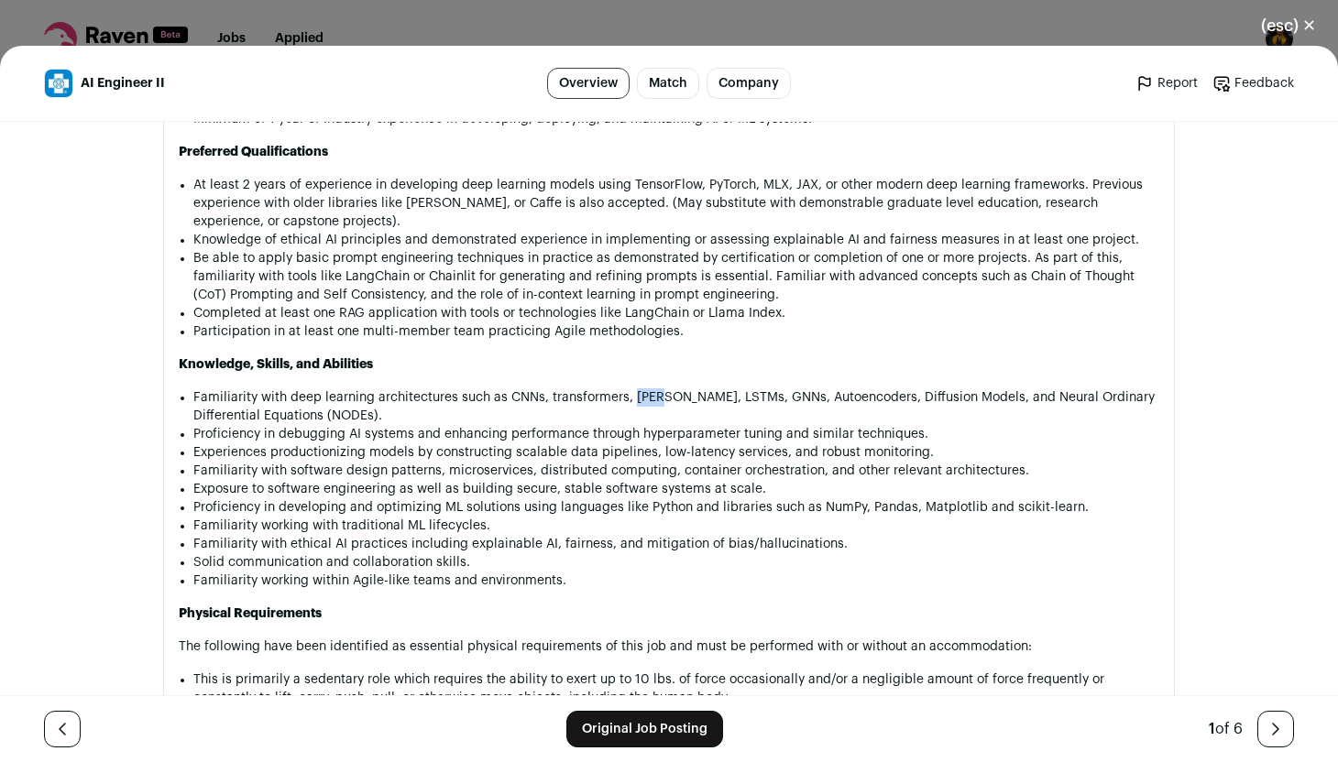
click at [661, 388] on li "Familiarity with deep learning architectures such as CNNs, transformers, GANs, …" at bounding box center [676, 406] width 966 height 37
drag, startPoint x: 670, startPoint y: 381, endPoint x: 708, endPoint y: 378, distance: 38.6
click at [708, 388] on li "Familiarity with deep learning architectures such as CNNs, transformers, GANs, …" at bounding box center [676, 406] width 966 height 37
drag, startPoint x: 717, startPoint y: 379, endPoint x: 749, endPoint y: 376, distance: 32.3
click at [749, 388] on li "Familiarity with deep learning architectures such as CNNs, transformers, GANs, …" at bounding box center [676, 406] width 966 height 37
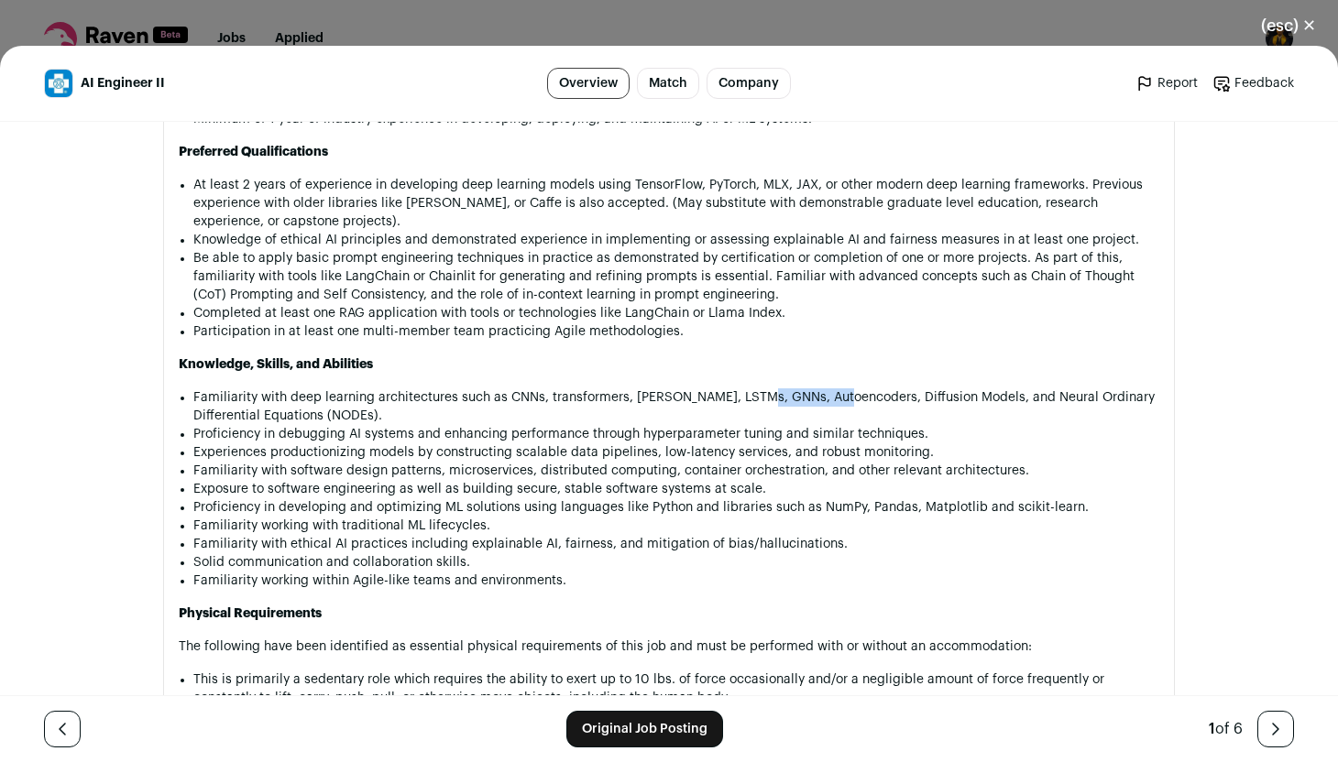
drag, startPoint x: 759, startPoint y: 377, endPoint x: 842, endPoint y: 374, distance: 82.5
click at [842, 388] on li "Familiarity with deep learning architectures such as CNNs, transformers, GANs, …" at bounding box center [676, 406] width 966 height 37
drag, startPoint x: 849, startPoint y: 378, endPoint x: 949, endPoint y: 371, distance: 100.1
click at [949, 388] on li "Familiarity with deep learning architectures such as CNNs, transformers, GANs, …" at bounding box center [676, 406] width 966 height 37
drag, startPoint x: 982, startPoint y: 377, endPoint x: 1161, endPoint y: 376, distance: 178.7
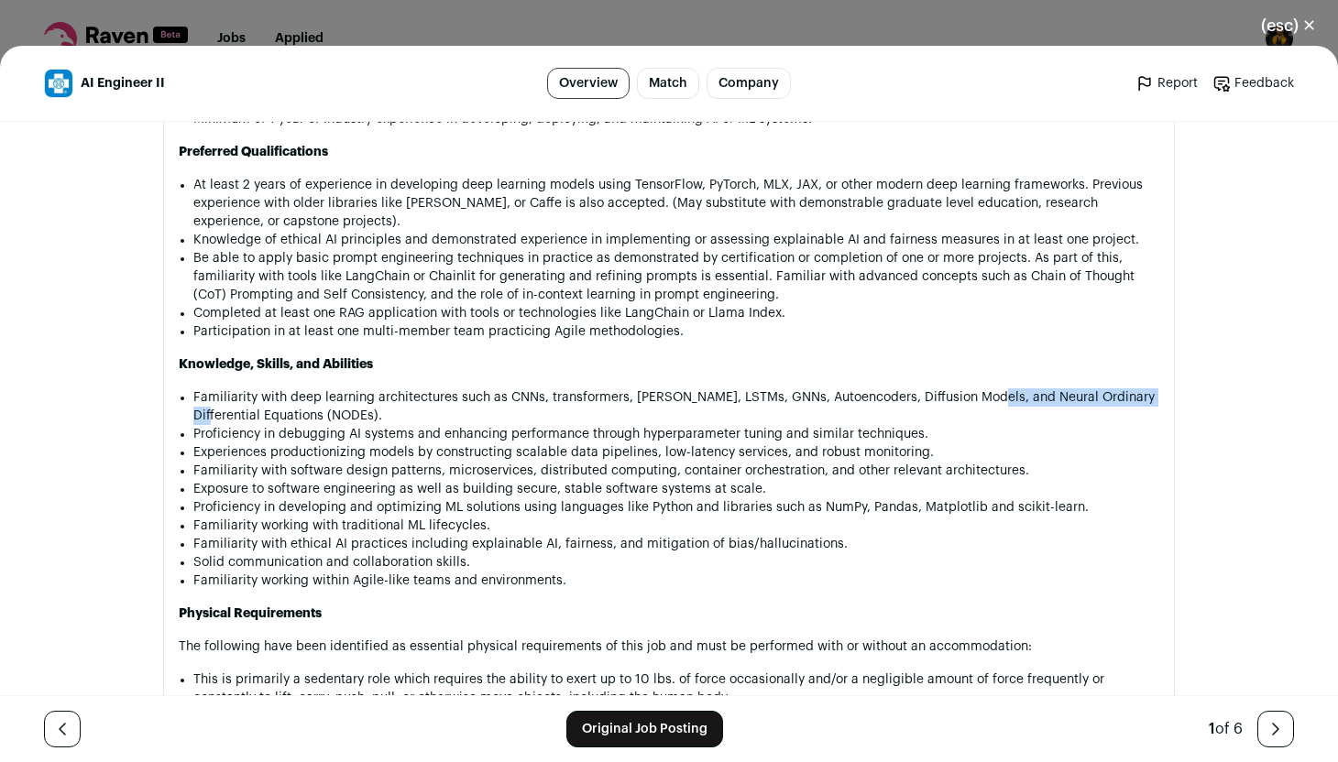
click at [1161, 376] on section "About the job Workforce Classification: Telecommuter Join Our Team: Do Meaningf…" at bounding box center [668, 505] width 1011 height 2435
drag, startPoint x: 984, startPoint y: 377, endPoint x: 250, endPoint y: 396, distance: 734.1
click at [250, 396] on li "Familiarity with deep learning architectures such as CNNs, transformers, GANs, …" at bounding box center [676, 406] width 966 height 37
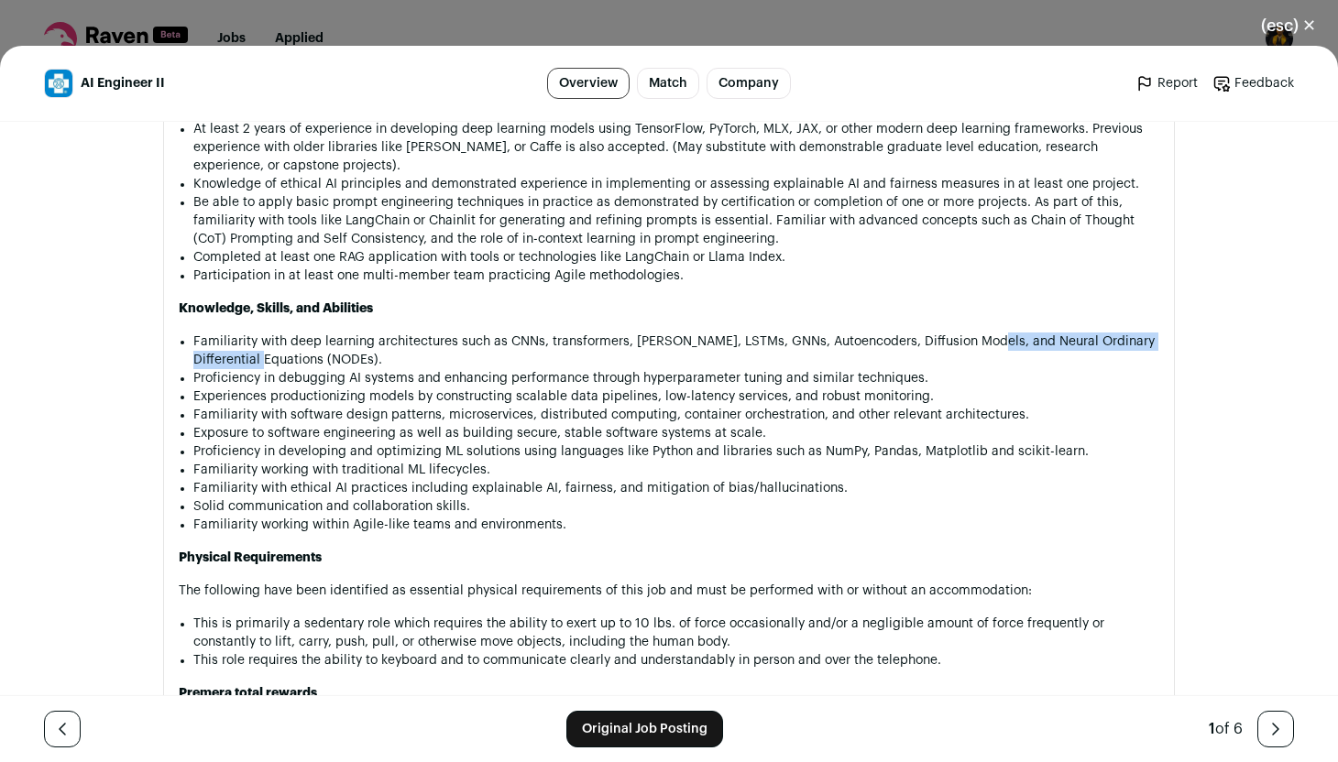
scroll to position [1866, 0]
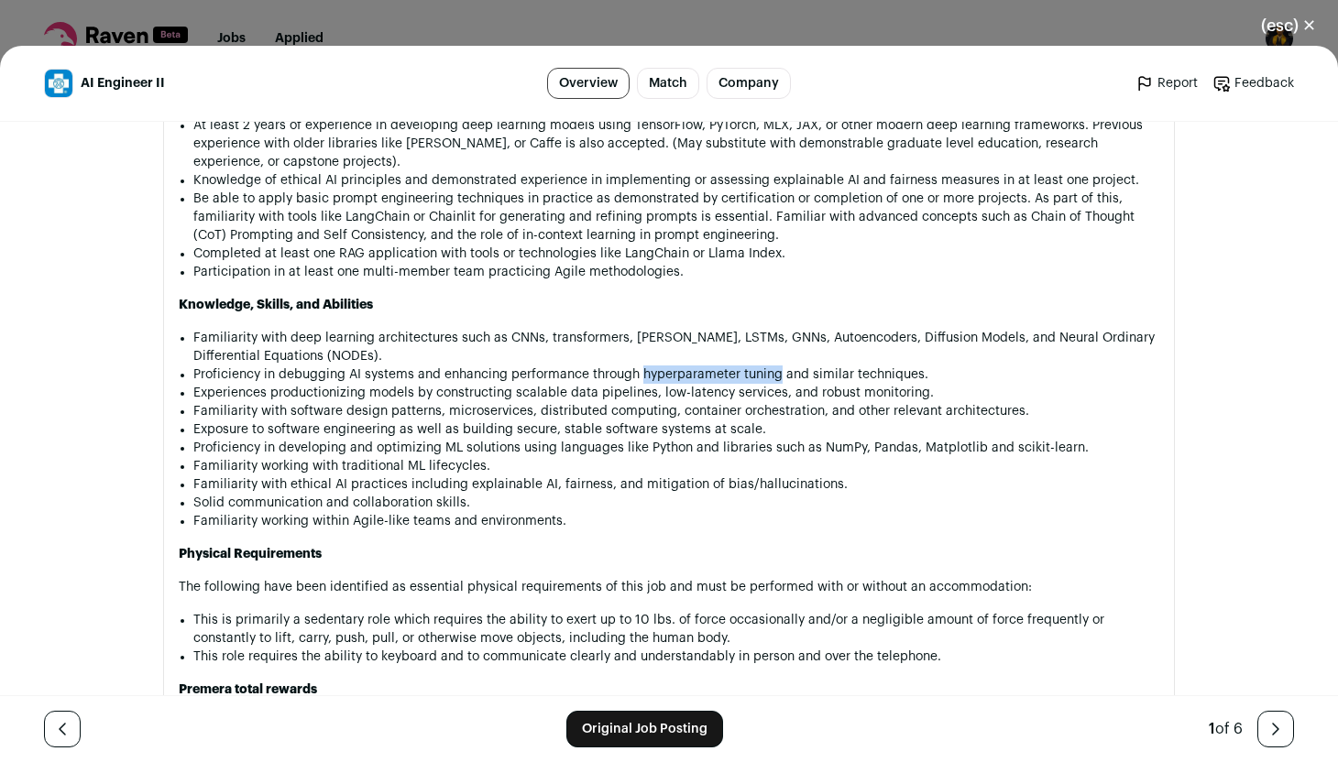
drag, startPoint x: 640, startPoint y: 356, endPoint x: 777, endPoint y: 351, distance: 136.6
click at [777, 366] on li "Proficiency in debugging AI systems and enhancing performance through hyperpara…" at bounding box center [676, 375] width 966 height 18
drag, startPoint x: 918, startPoint y: 430, endPoint x: 974, endPoint y: 429, distance: 55.9
click at [975, 439] on li "Proficiency in developing and optimizing ML solutions using languages like Pyth…" at bounding box center [676, 448] width 966 height 18
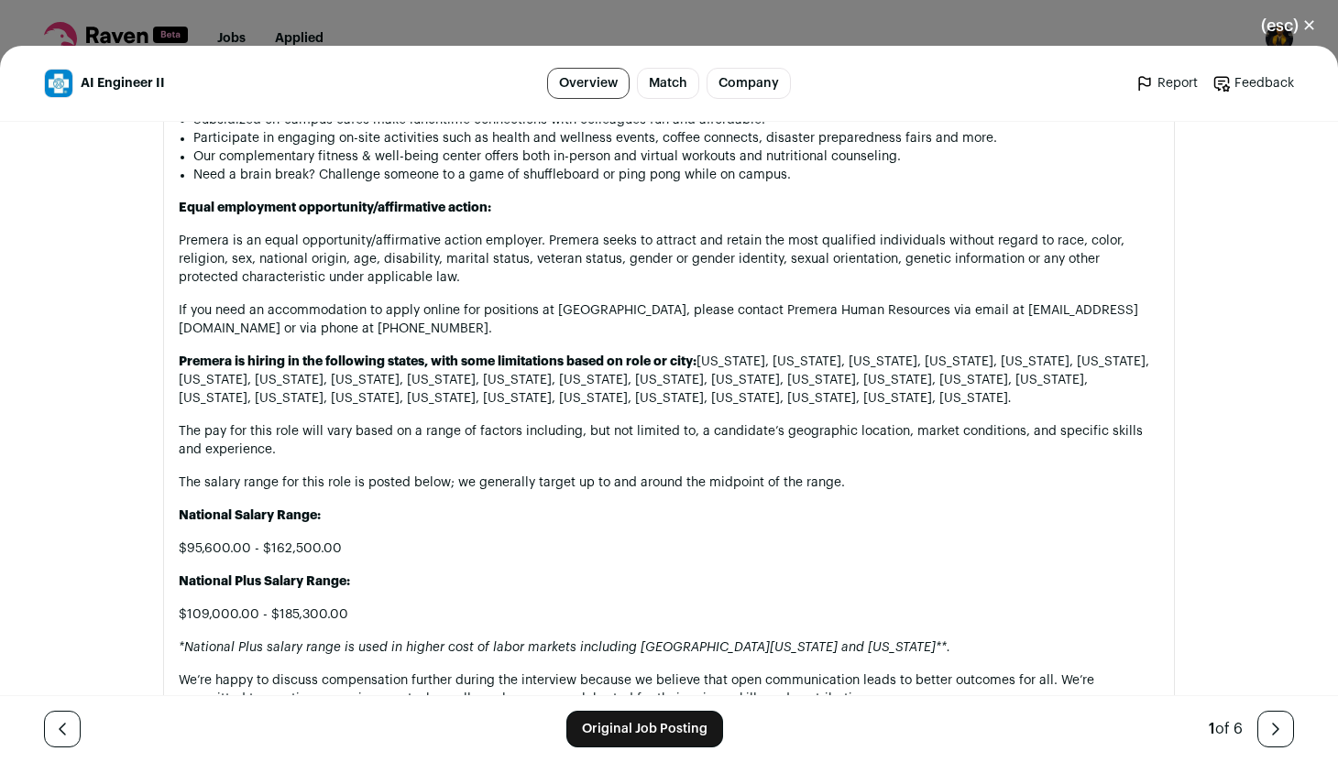
scroll to position [2812, 0]
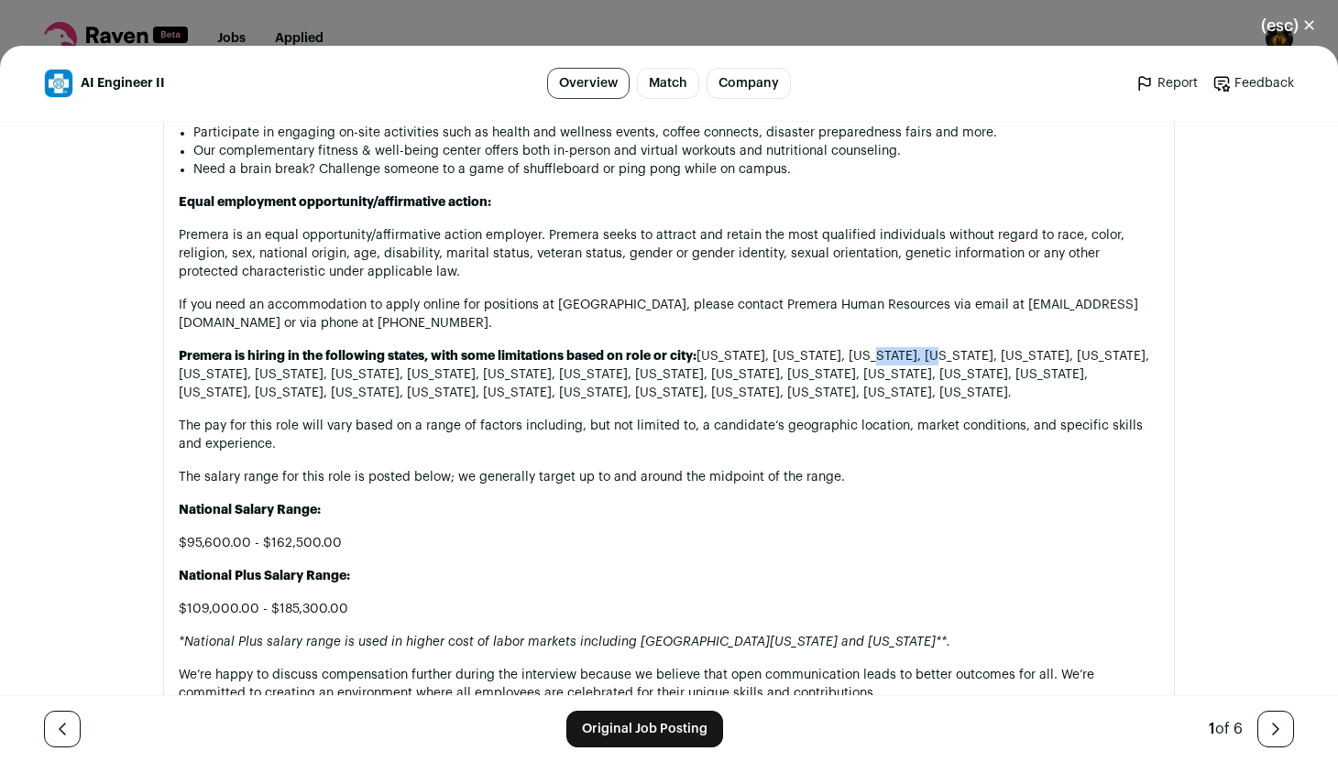
drag, startPoint x: 860, startPoint y: 335, endPoint x: 917, endPoint y: 334, distance: 56.8
click at [918, 347] on p "Premera is hiring in the following states, with some limitations based on role …" at bounding box center [669, 374] width 980 height 55
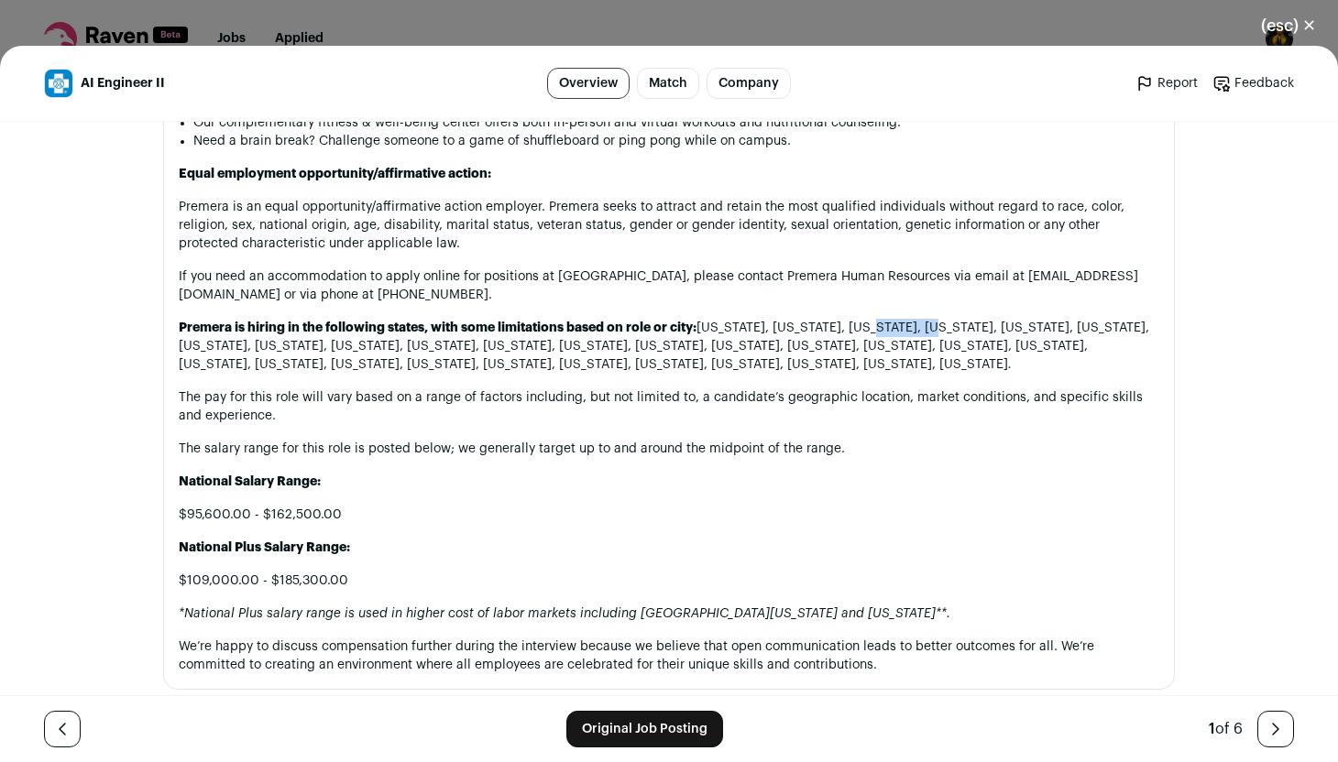
scroll to position [2837, 0]
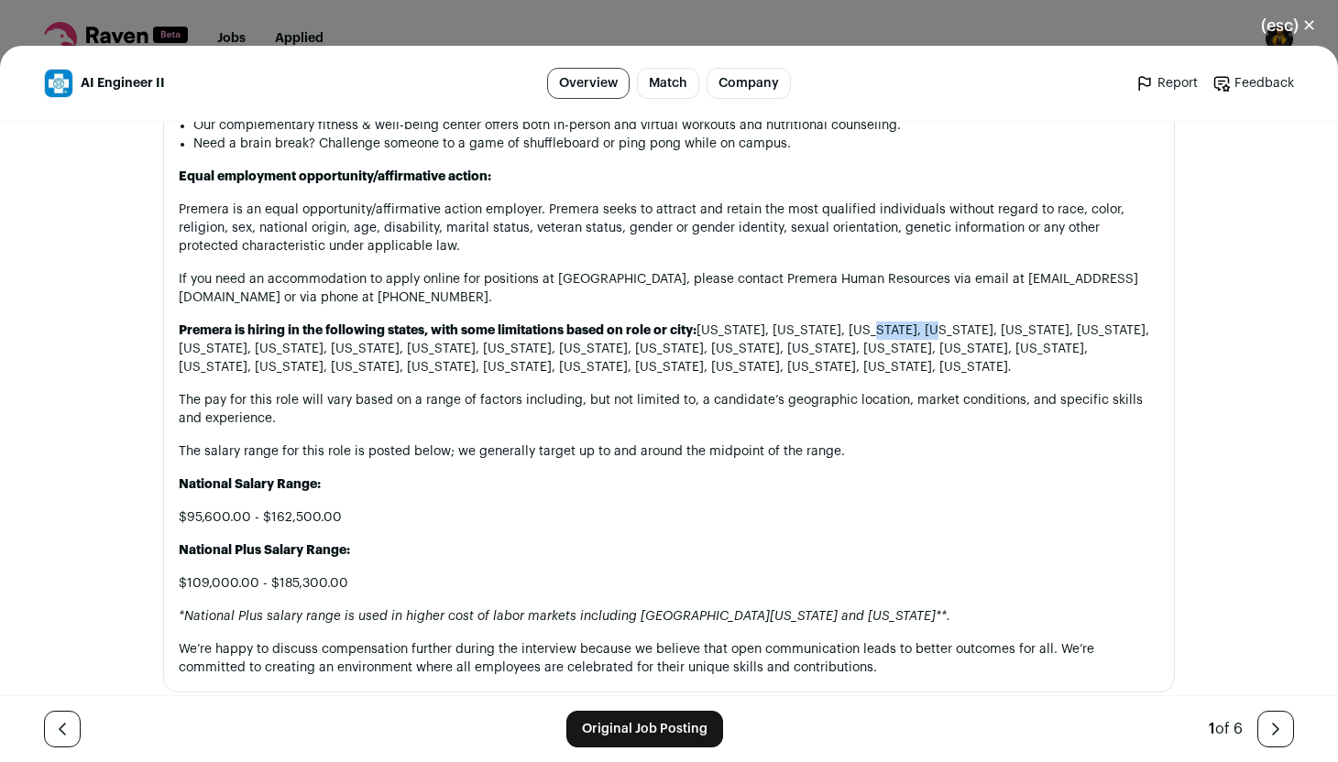
click at [1306, 28] on button "(esc) ✕" at bounding box center [1288, 25] width 99 height 40
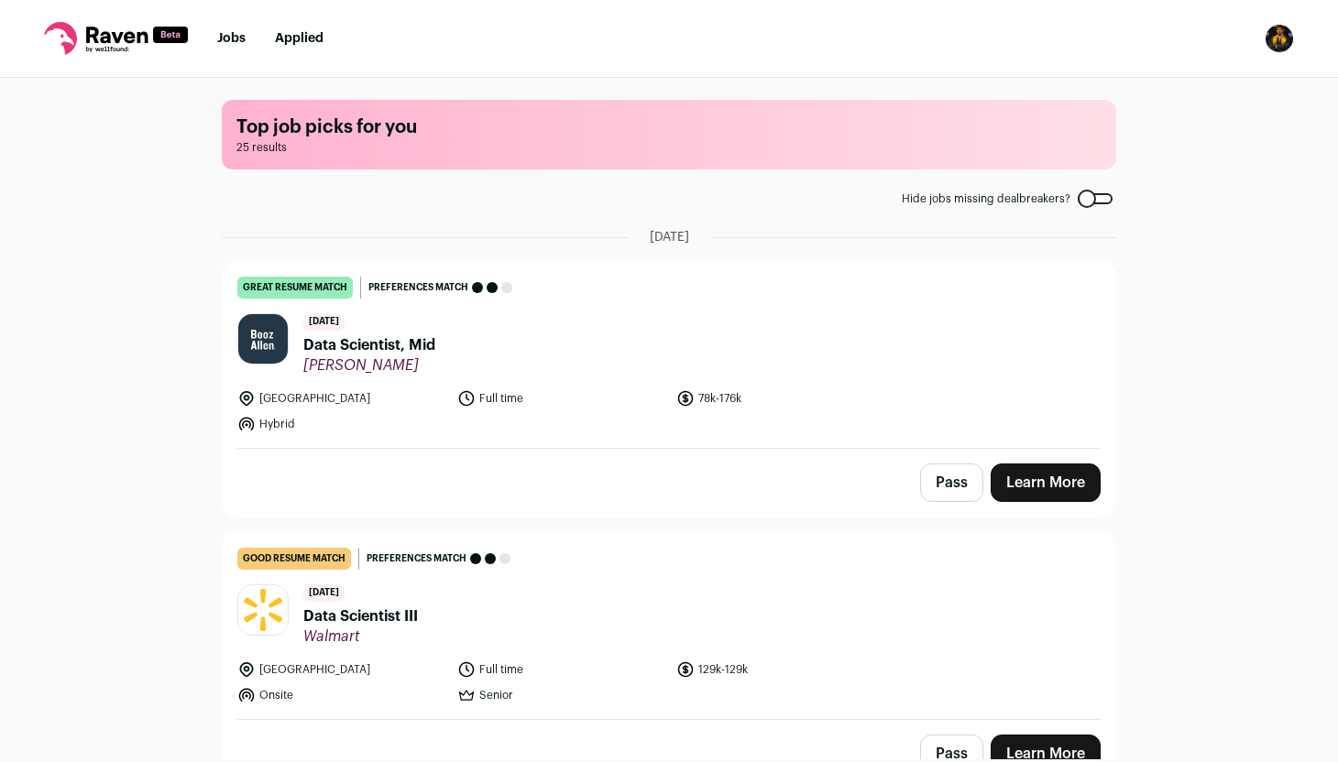
click at [825, 358] on header "4 days ago Data Scientist, Mid Booz Allen Hamilton" at bounding box center [668, 343] width 863 height 61
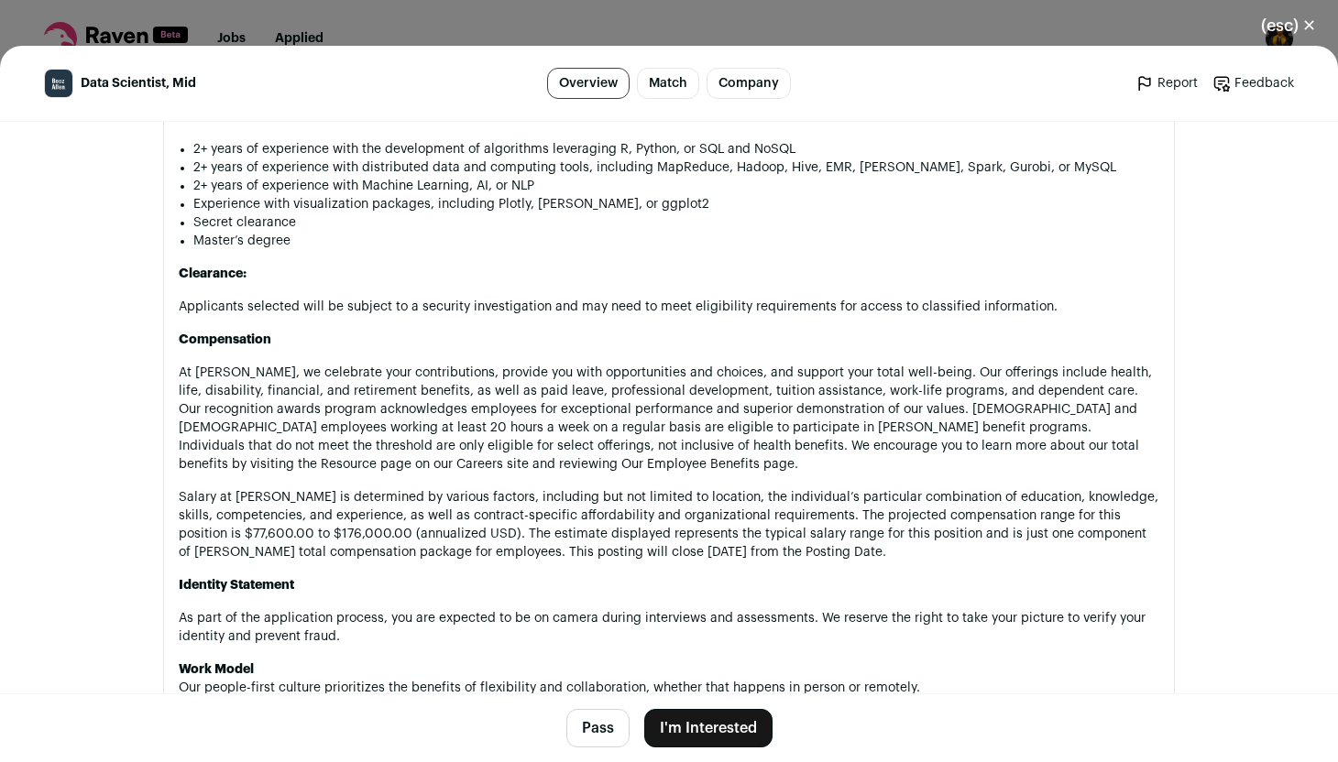
scroll to position [1471, 0]
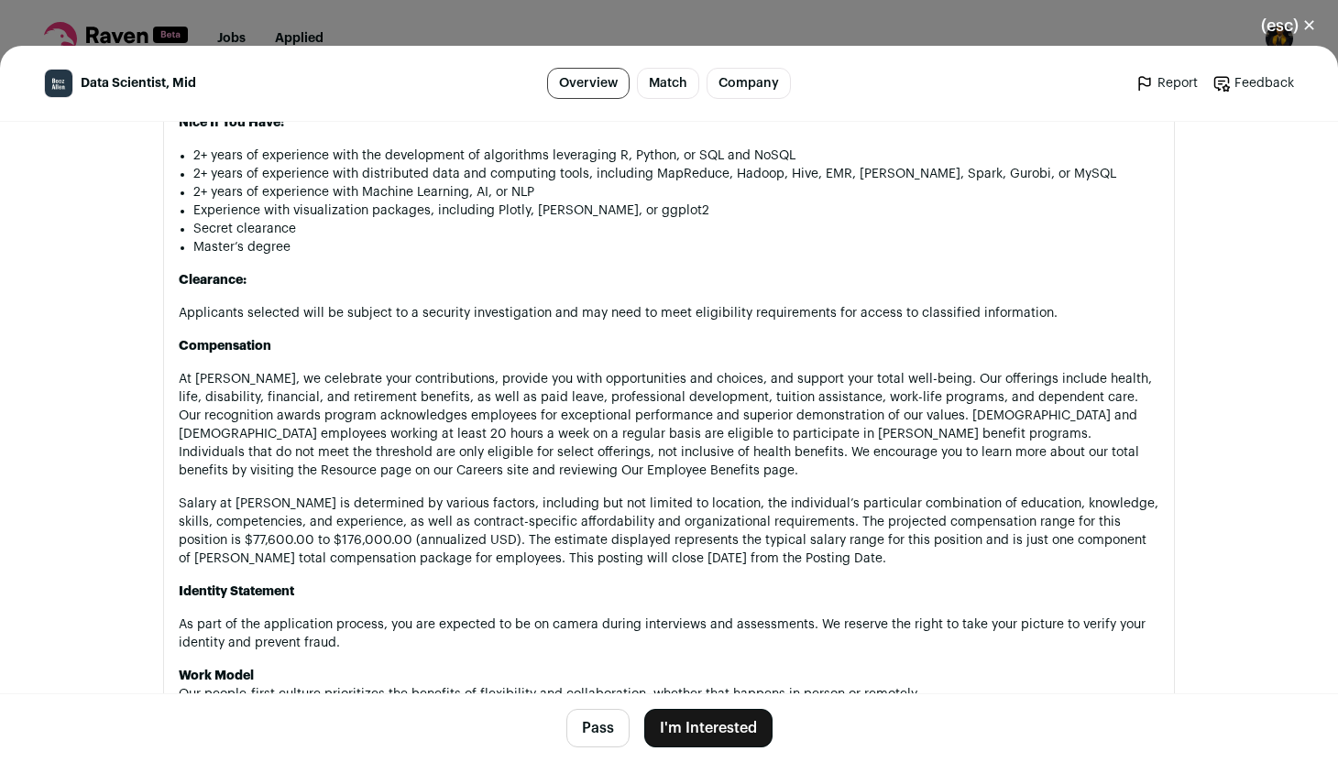
click at [705, 719] on button "I'm Interested" at bounding box center [708, 728] width 128 height 38
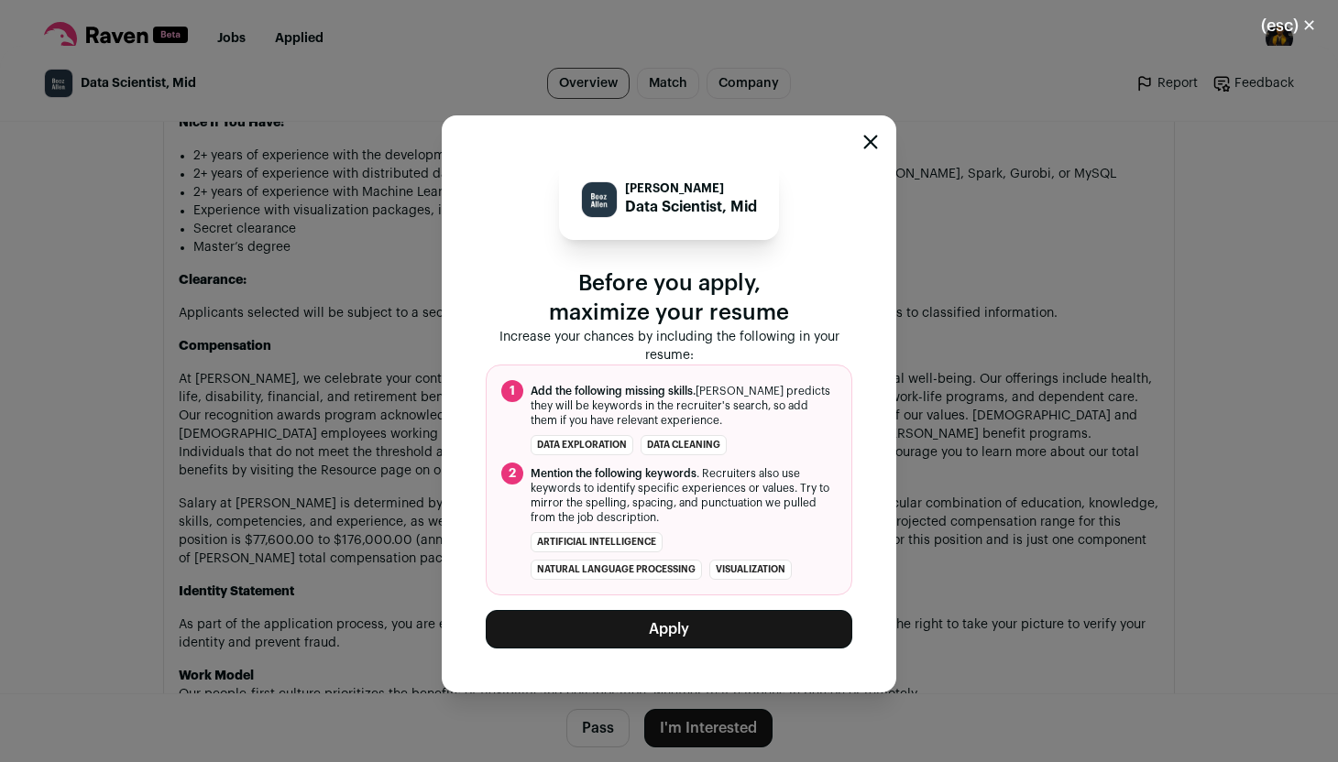
click at [680, 637] on button "Apply" at bounding box center [669, 629] width 366 height 38
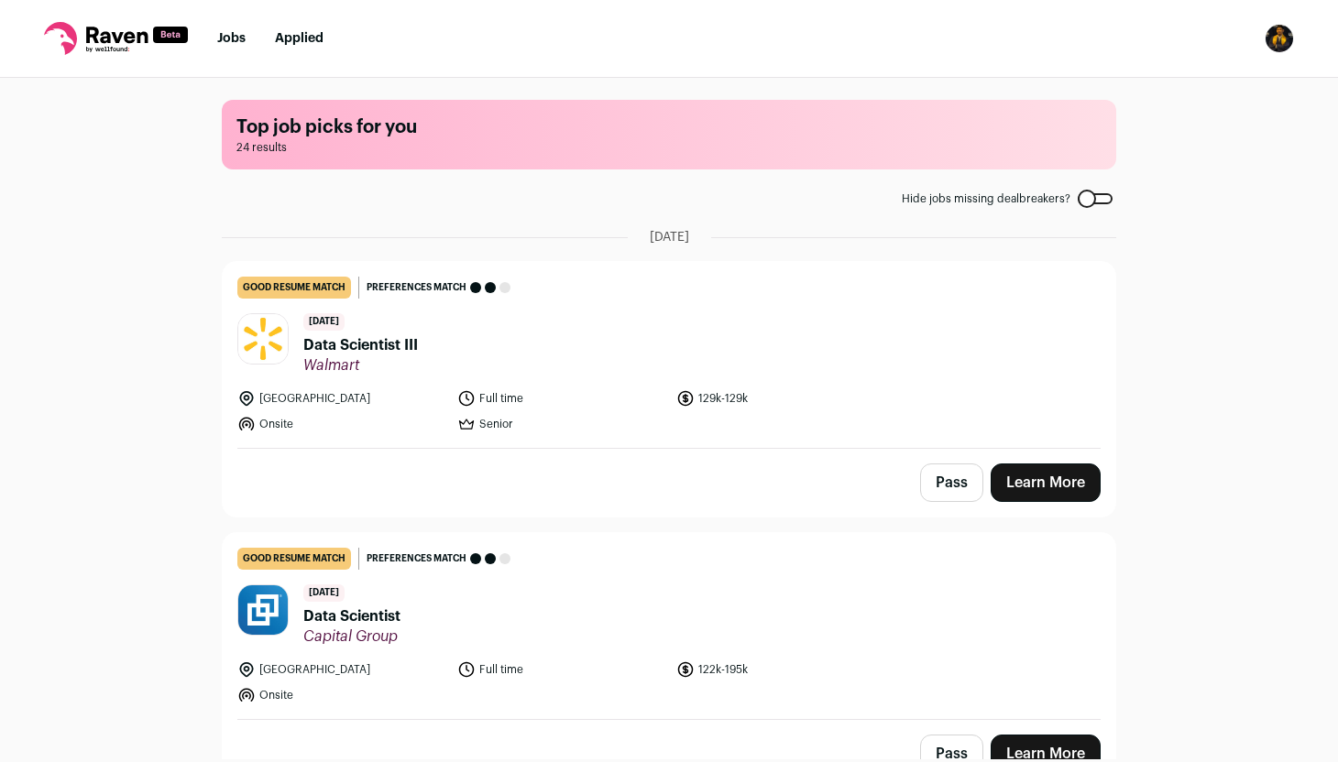
click at [297, 36] on link "Applied" at bounding box center [299, 38] width 49 height 13
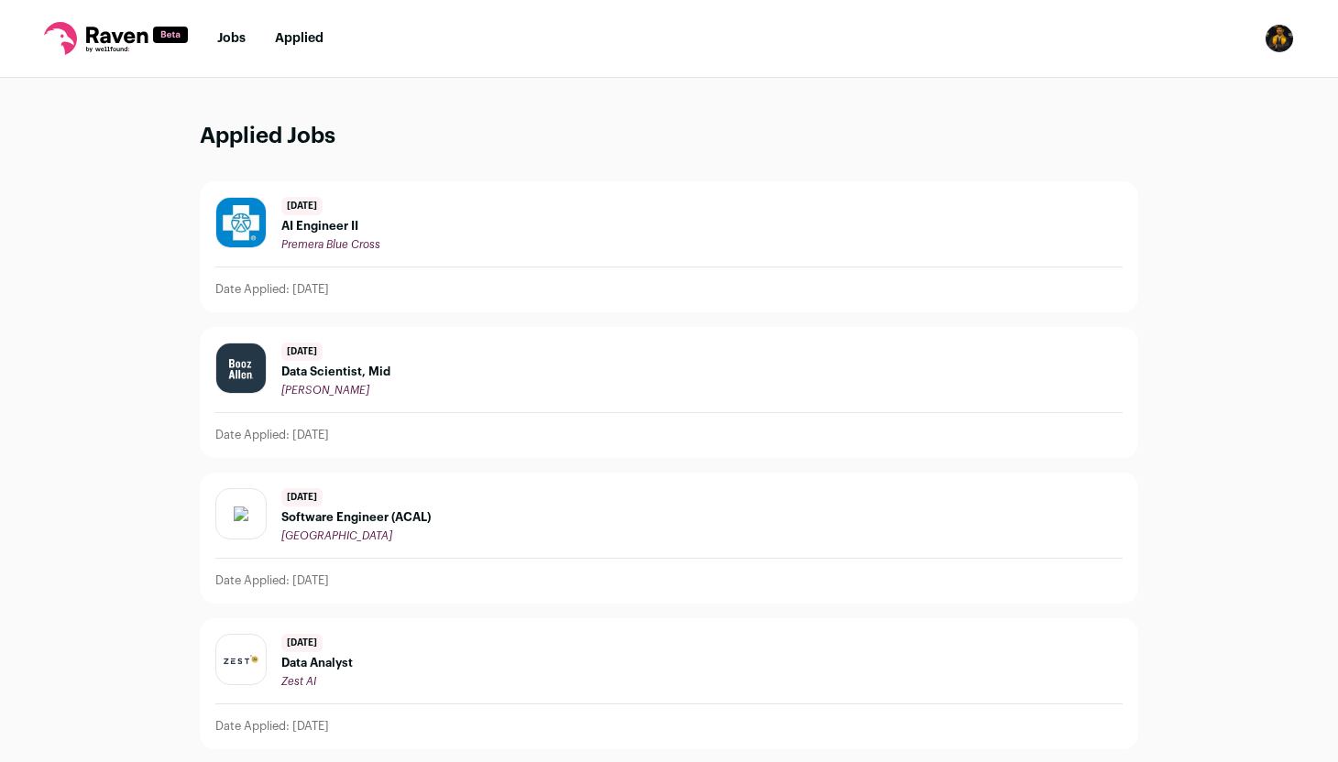
click at [369, 393] on span "[PERSON_NAME]" at bounding box center [325, 390] width 88 height 11
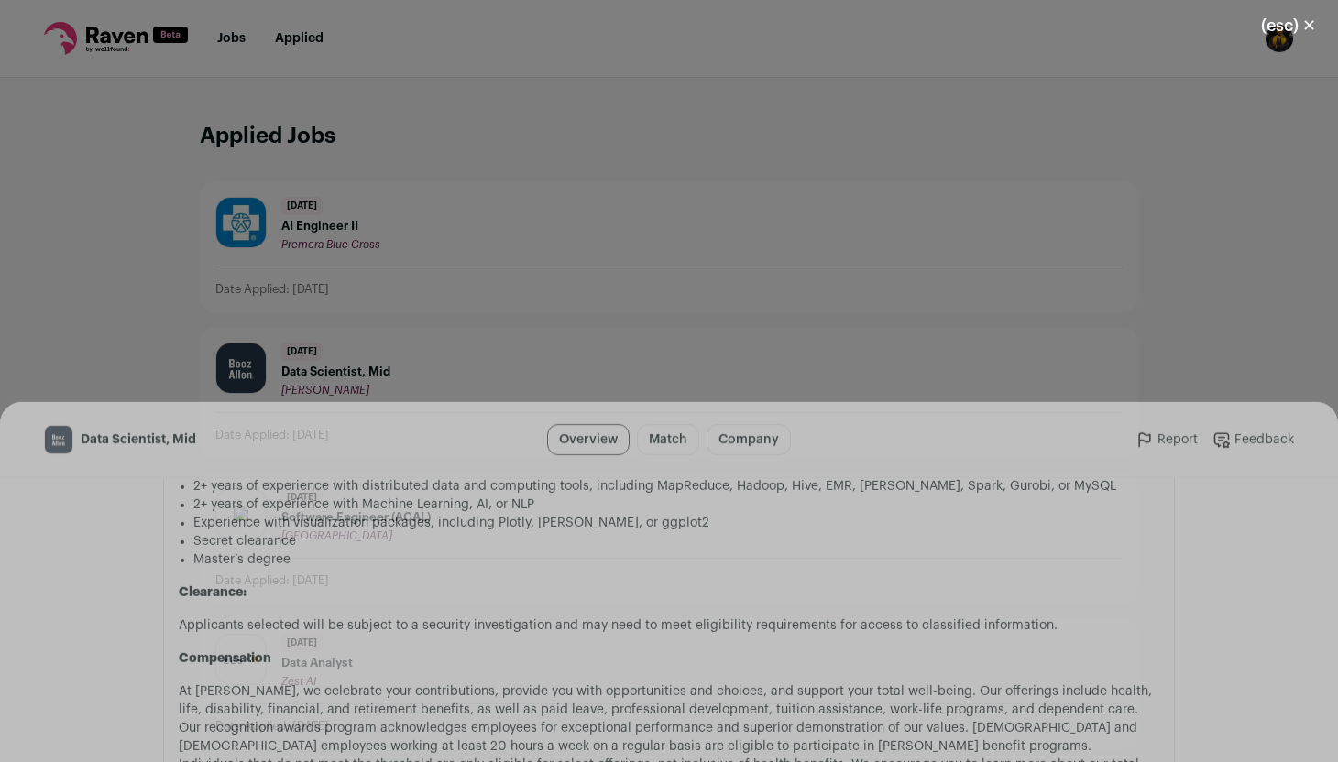
scroll to position [1586, 0]
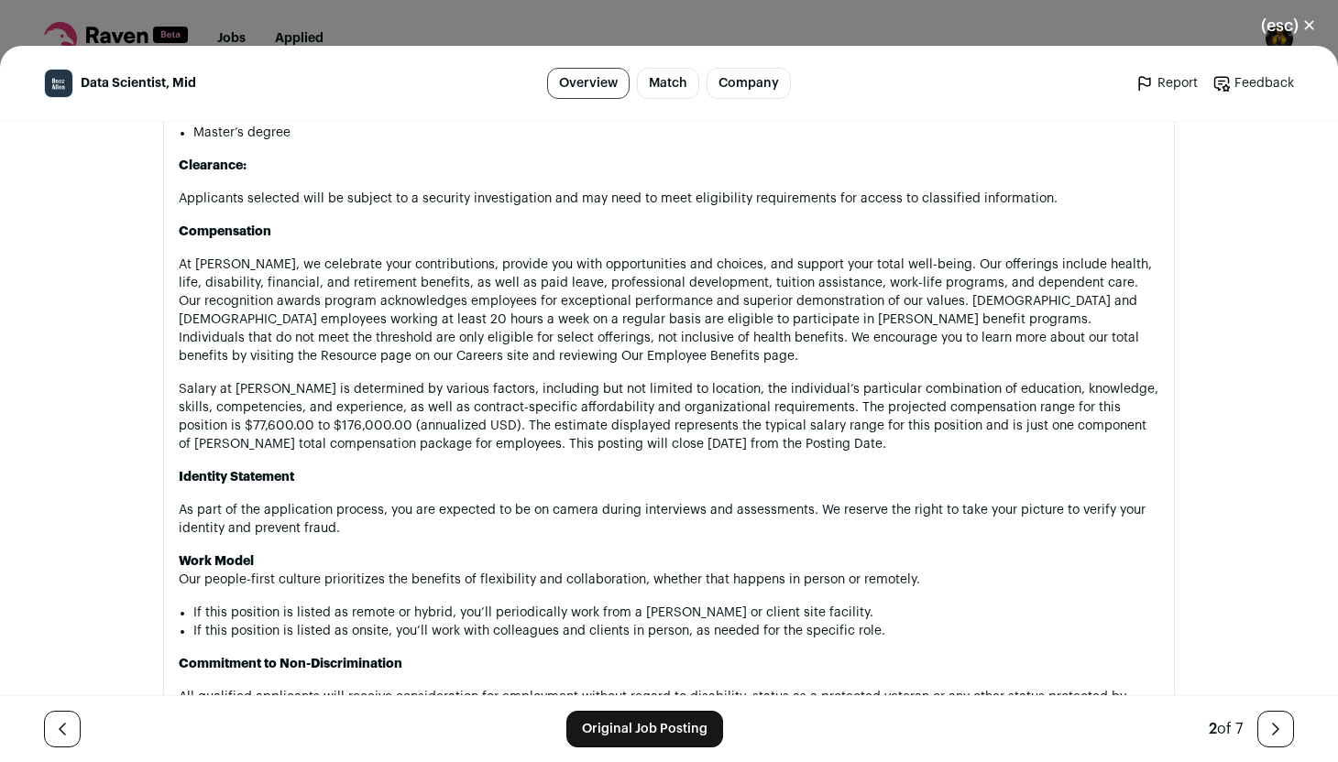
click at [921, 29] on div "(esc) ✕ Data Scientist, Mid Overview Match Company Report Feedback Report Feedb…" at bounding box center [669, 381] width 1338 height 762
